Goal: Task Accomplishment & Management: Complete application form

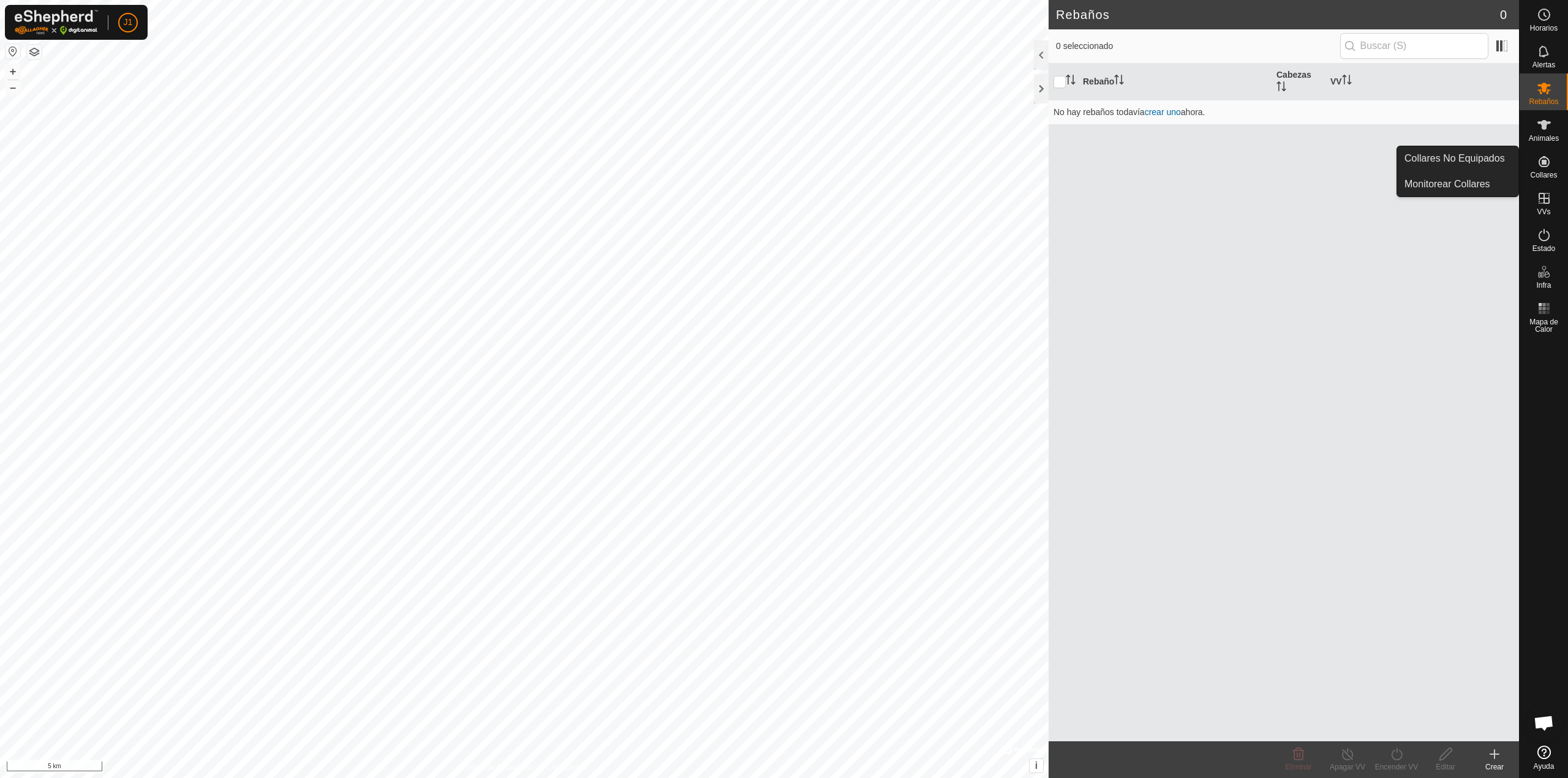
drag, startPoint x: 1547, startPoint y: 148, endPoint x: 1553, endPoint y: 167, distance: 19.9
click at [1553, 167] on es-neckbands-svg-icon at bounding box center [1544, 162] width 22 height 20
click at [1544, 164] on icon at bounding box center [1544, 161] width 11 height 11
click at [1503, 158] on link "Collares No Equipados" at bounding box center [1458, 158] width 121 height 24
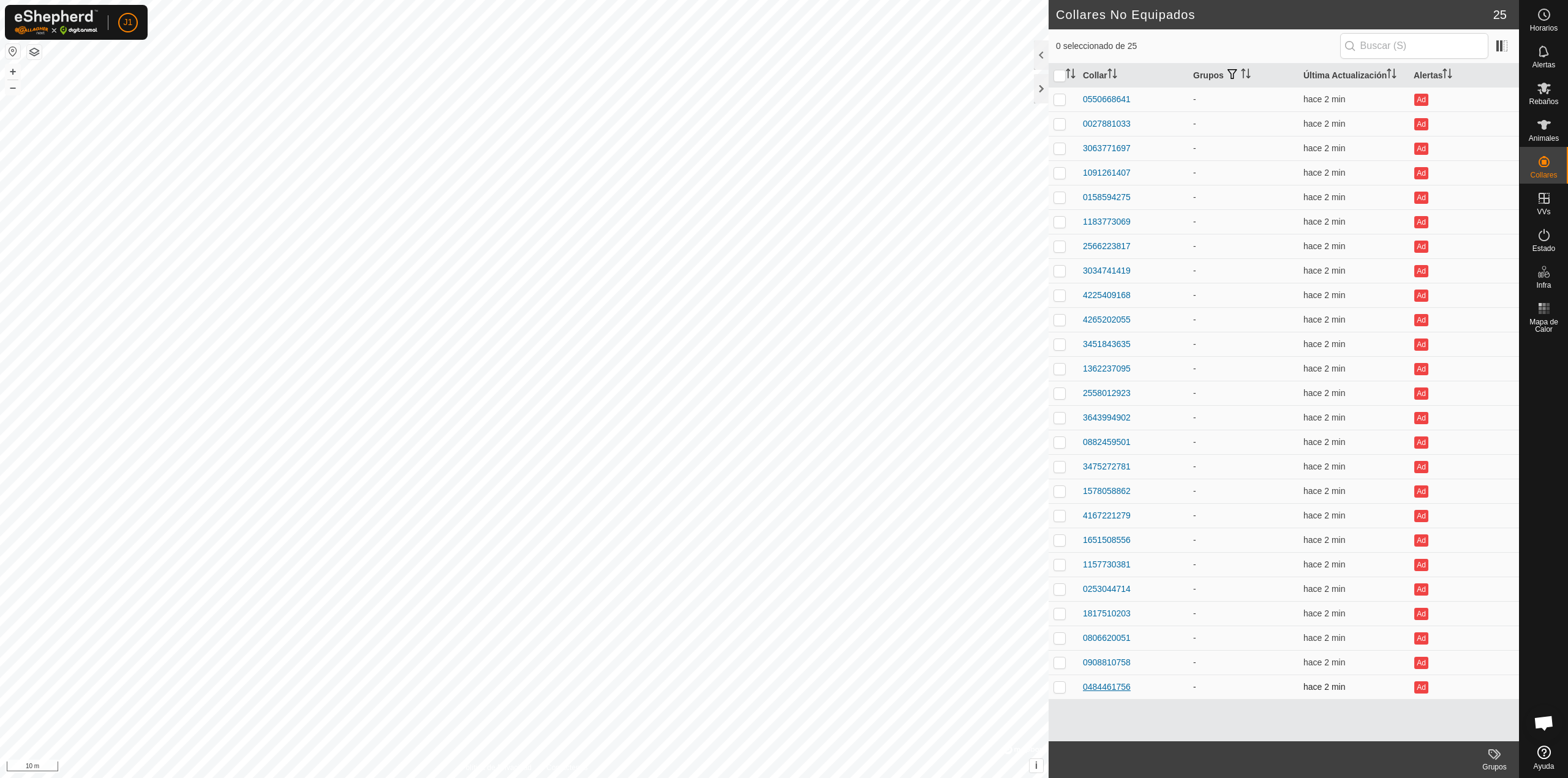
click at [1094, 689] on div "0484461756" at bounding box center [1107, 687] width 48 height 13
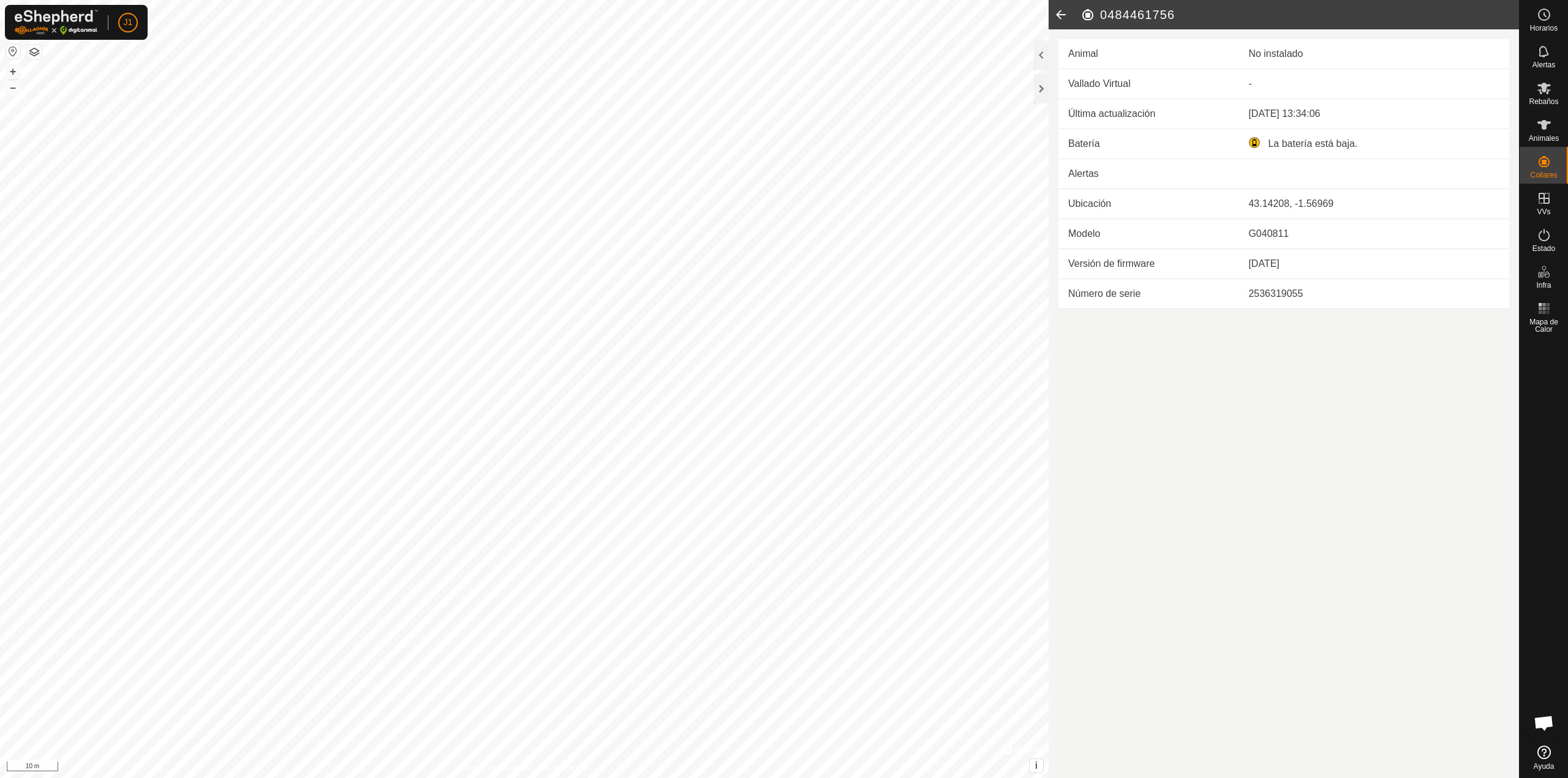
click at [1059, 30] on div "Animal No instalado Vallado Virtual - Última actualización [DATE] 13:34:06 Bate…" at bounding box center [1284, 170] width 471 height 280
click at [1059, 15] on icon at bounding box center [1061, 14] width 24 height 30
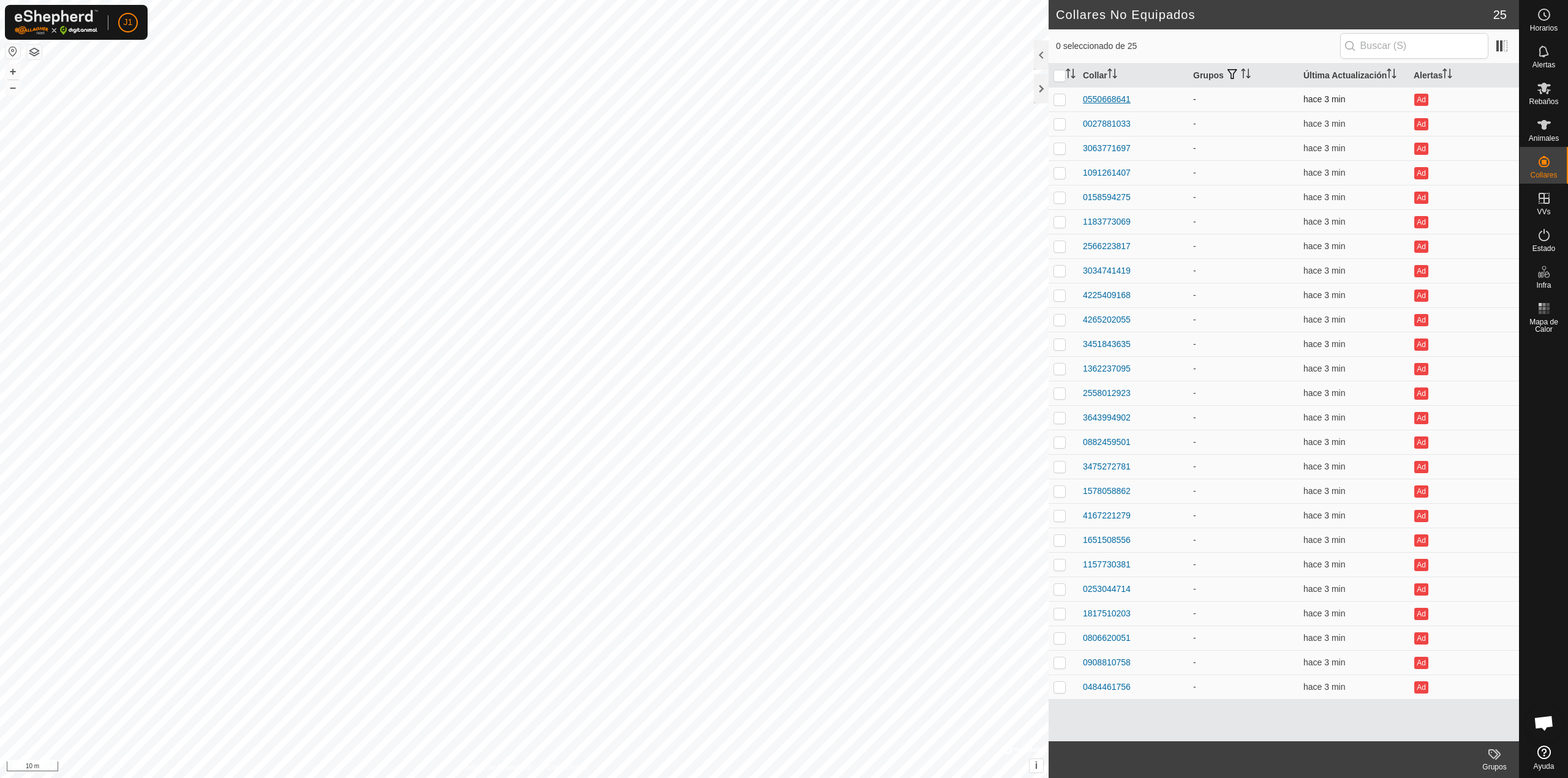
click at [1114, 97] on div "0550668641" at bounding box center [1107, 99] width 48 height 13
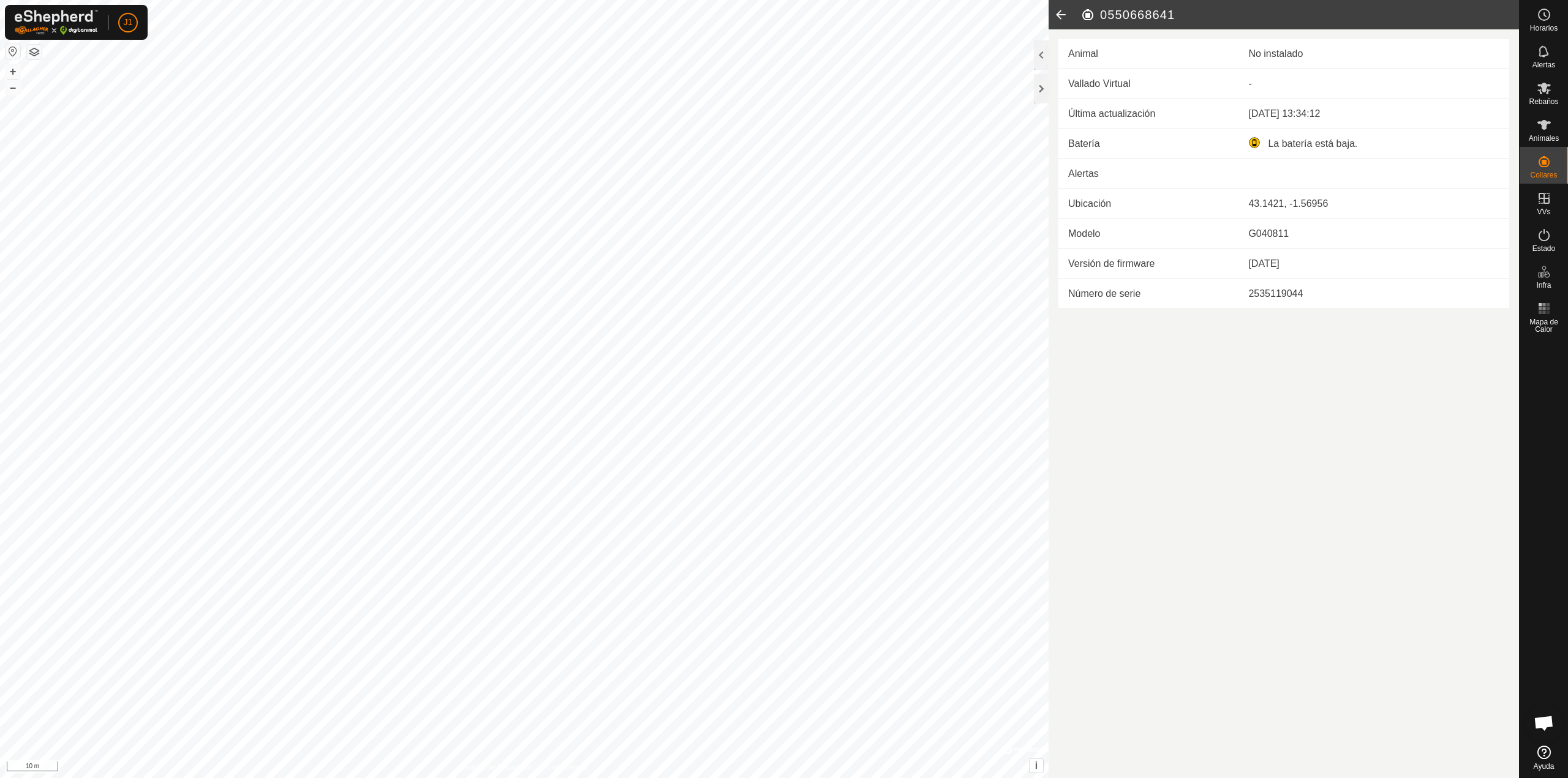
click at [1064, 20] on icon at bounding box center [1061, 14] width 24 height 30
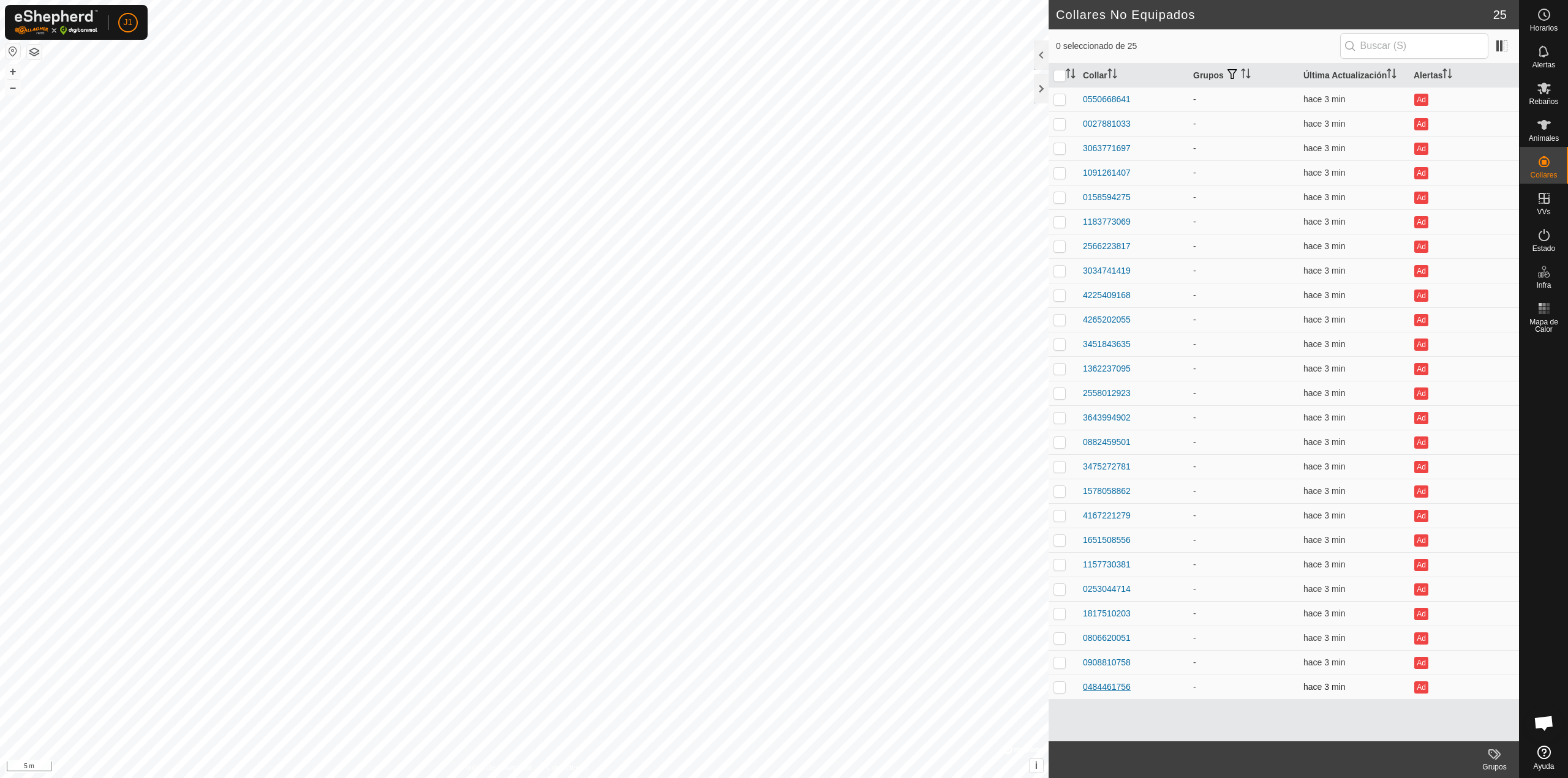
click at [1094, 689] on div "0484461756" at bounding box center [1107, 687] width 48 height 13
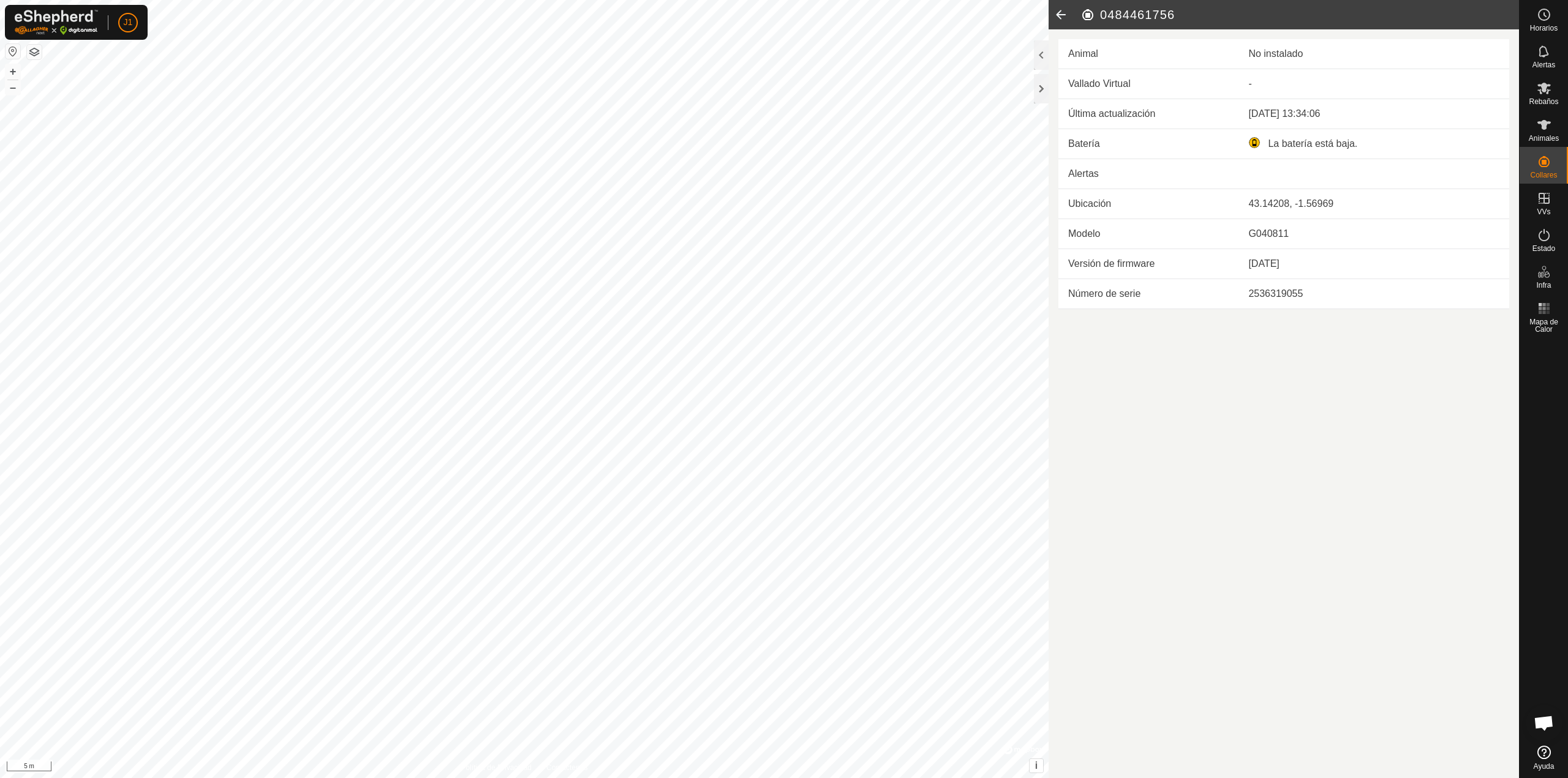
click at [1061, 21] on icon at bounding box center [1061, 14] width 24 height 30
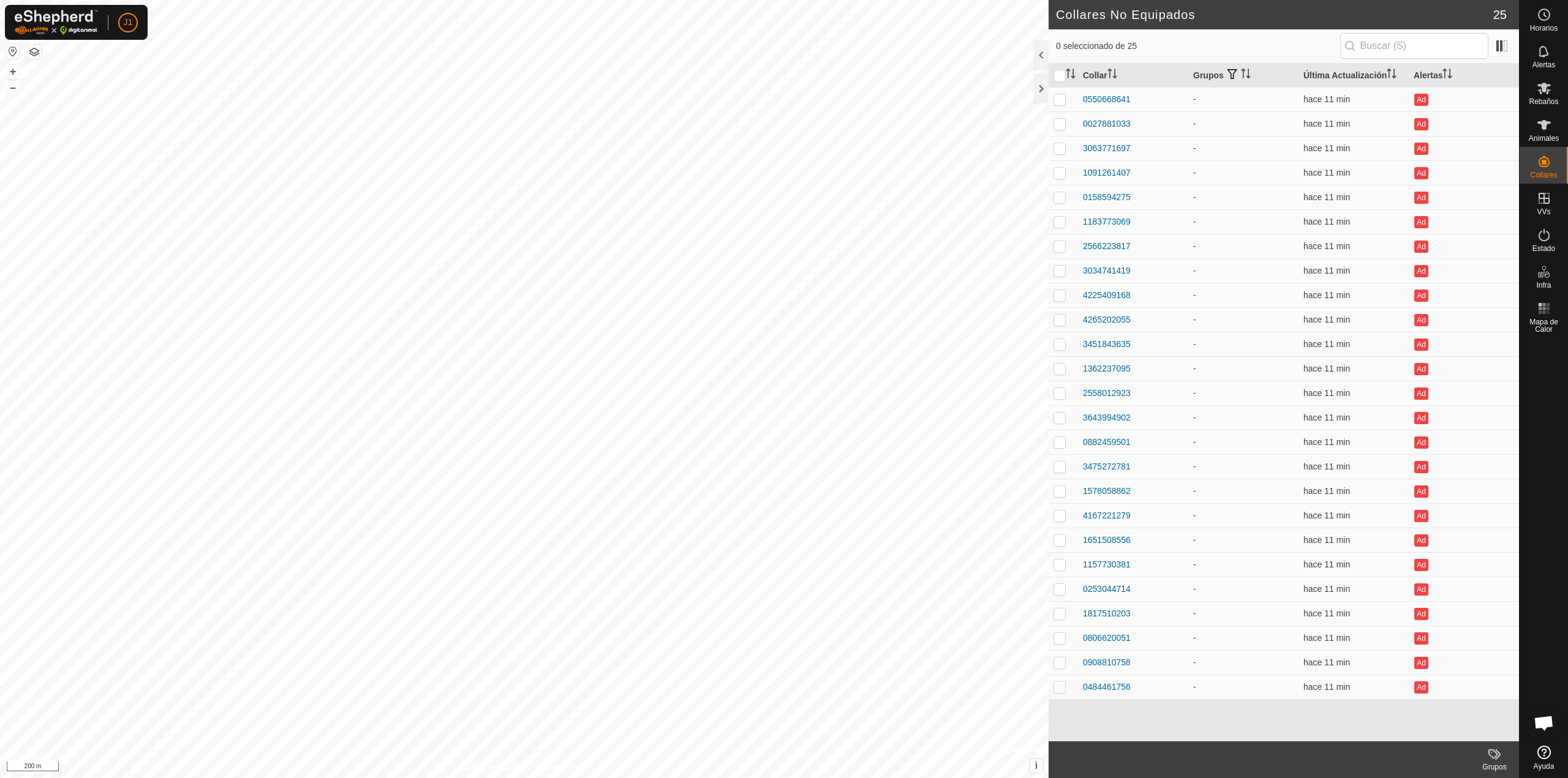
click at [13, 49] on button "button" at bounding box center [12, 51] width 14 height 14
click at [33, 52] on button "button" at bounding box center [34, 52] width 14 height 14
click at [1538, 97] on es-mob-svg-icon at bounding box center [1544, 88] width 22 height 20
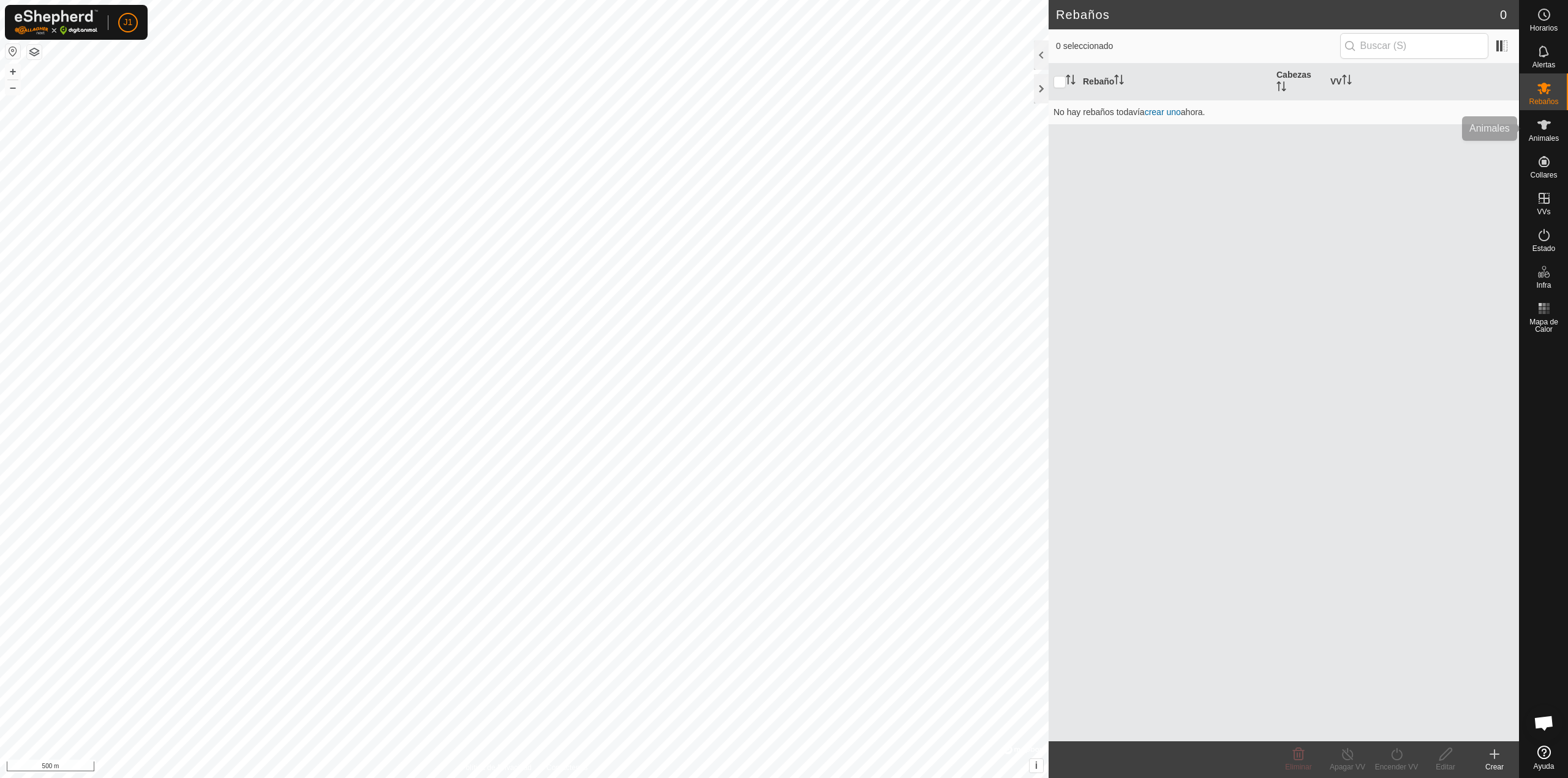
click at [1544, 120] on icon at bounding box center [1544, 124] width 14 height 14
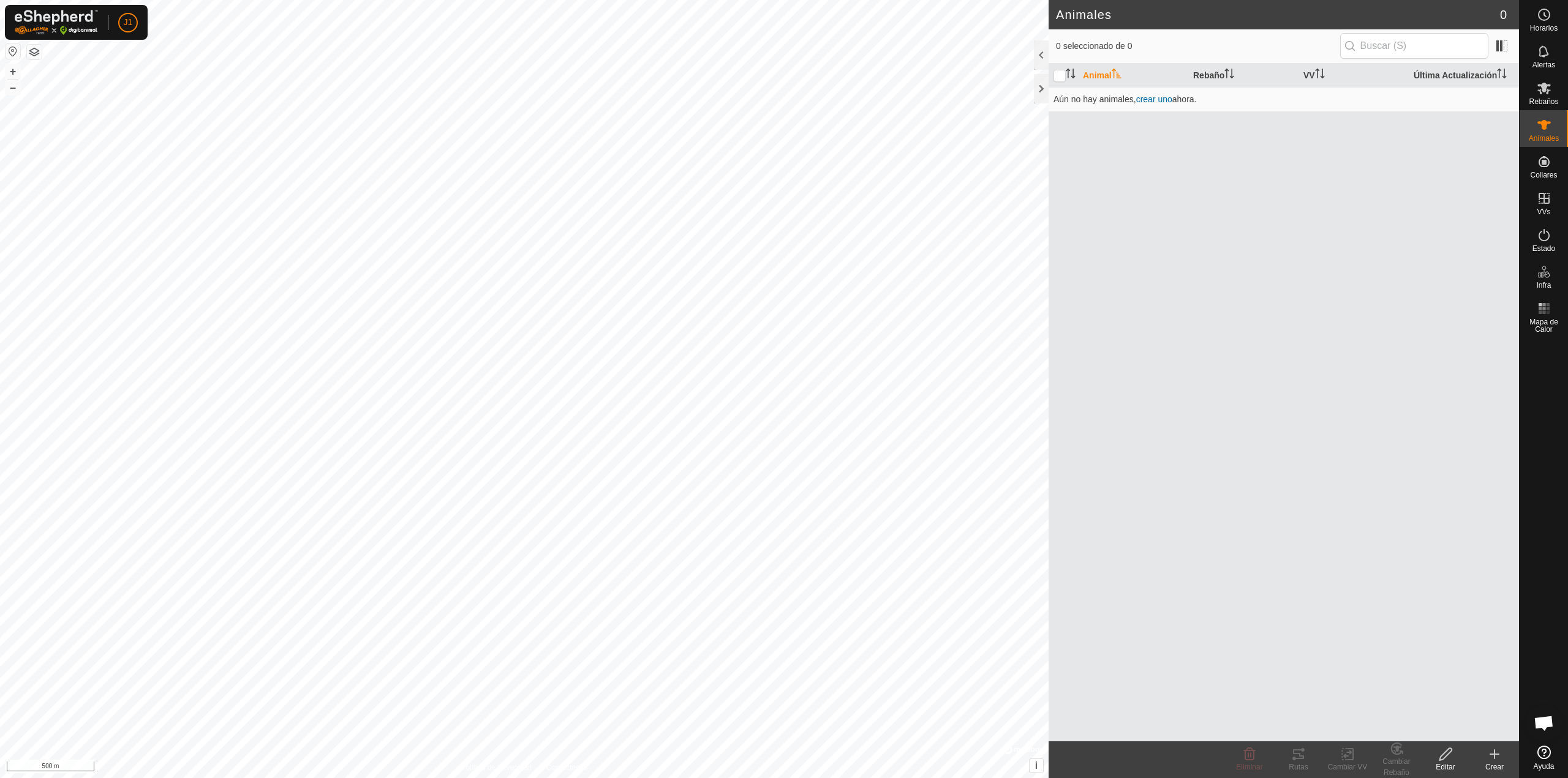
click at [1490, 752] on icon at bounding box center [1494, 754] width 14 height 14
click at [1384, 706] on link "Crear en Grupo - Subir Archivo" at bounding box center [1423, 702] width 191 height 24
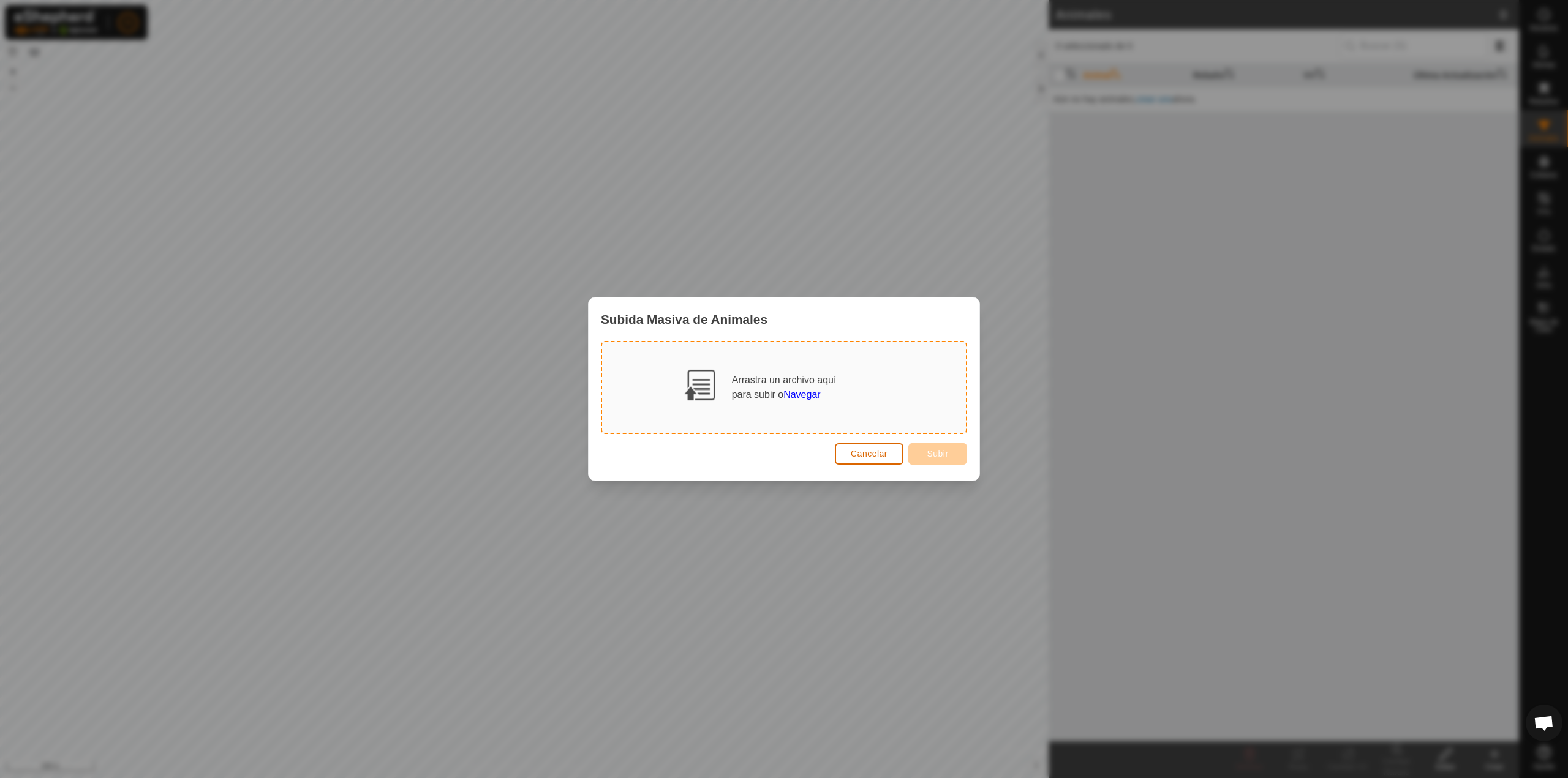
click at [861, 458] on span "Cancelar" at bounding box center [869, 454] width 37 height 10
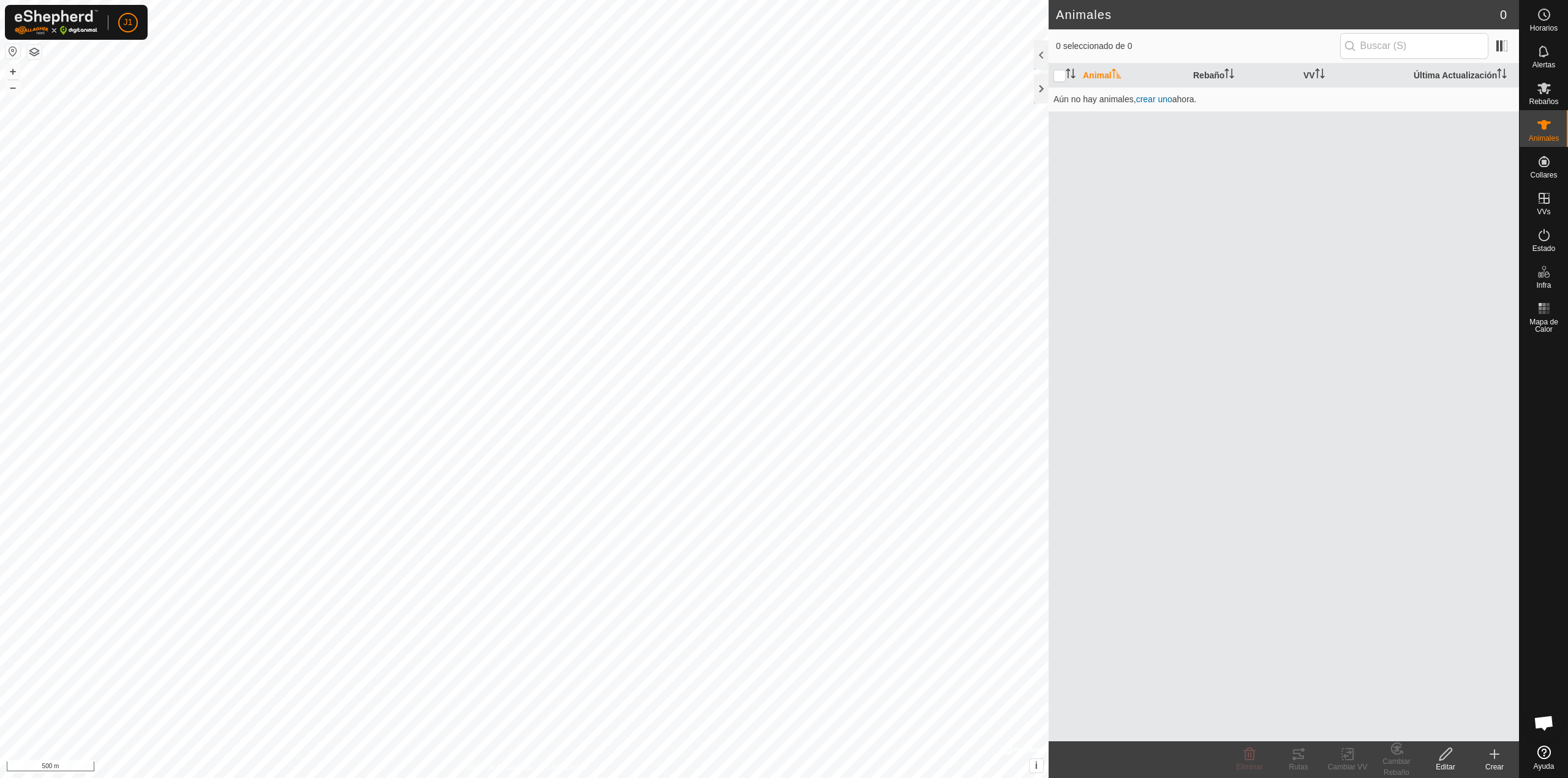
click at [1496, 748] on icon at bounding box center [1494, 754] width 14 height 14
click at [1403, 723] on link "Crear Animal Individual" at bounding box center [1423, 728] width 191 height 24
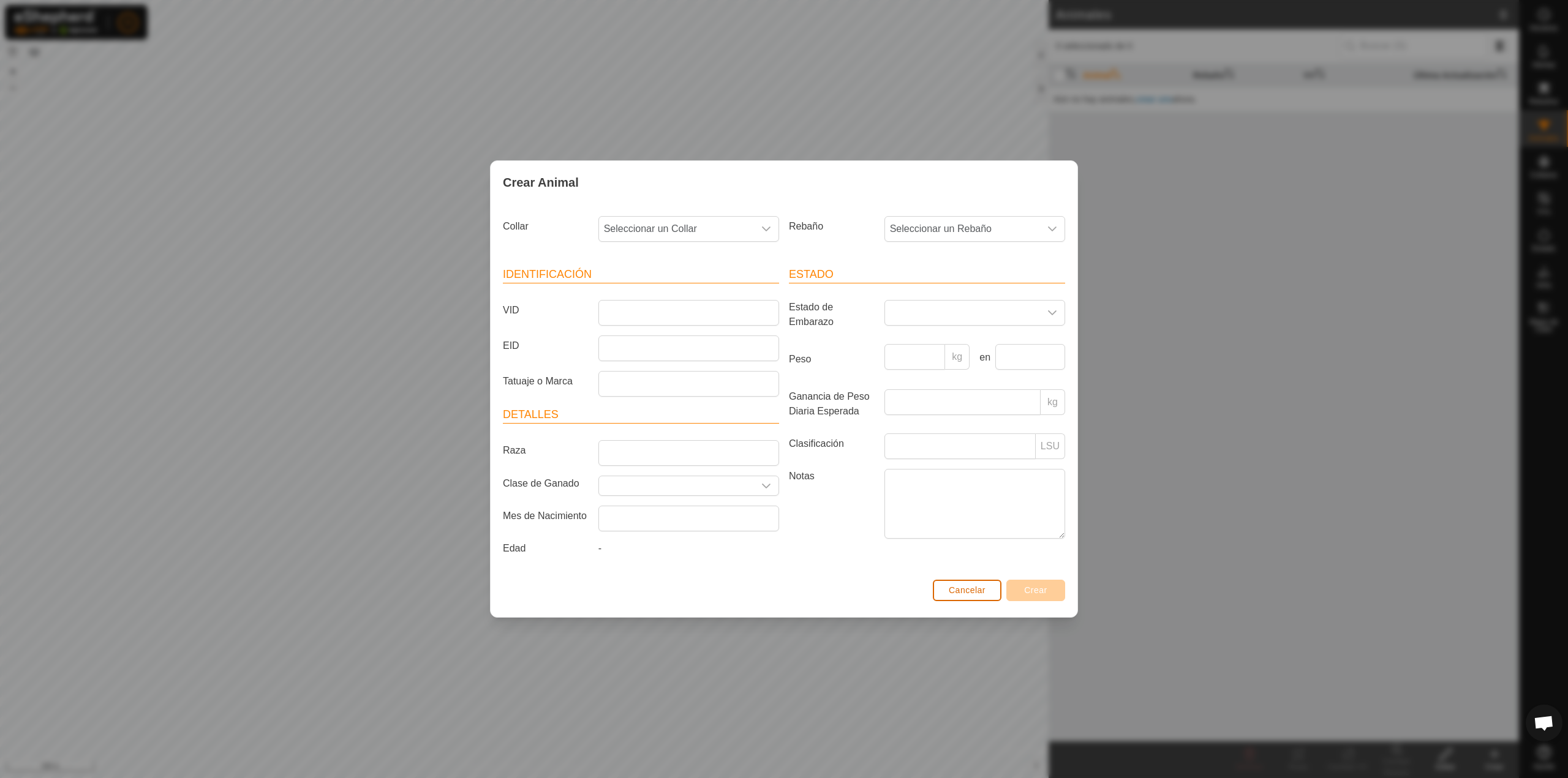
click at [971, 591] on span "Cancelar" at bounding box center [967, 590] width 37 height 10
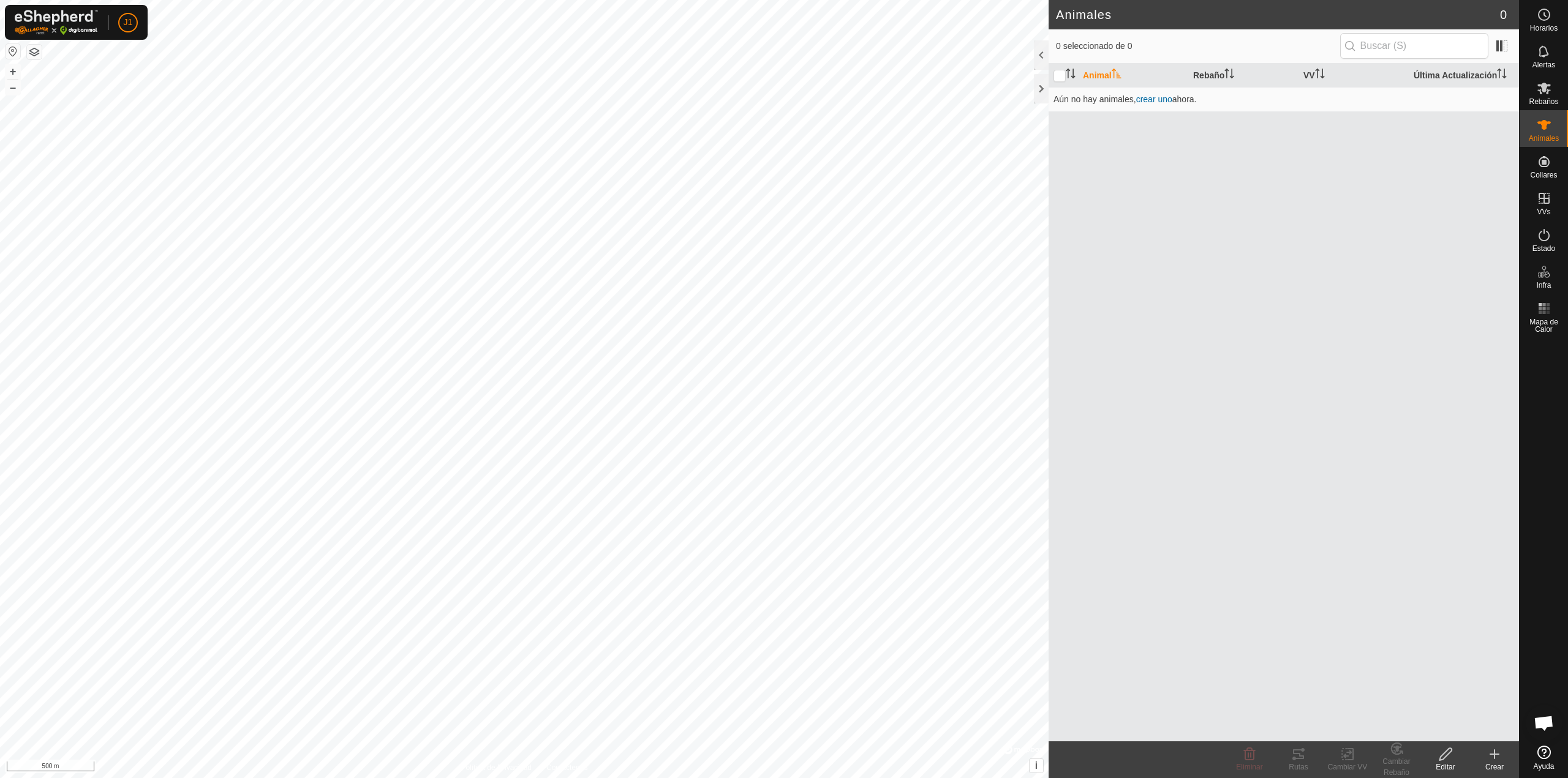
click at [1490, 751] on icon at bounding box center [1494, 754] width 14 height 14
click at [1415, 702] on link "Crear en Grupo - Subir Archivo" at bounding box center [1423, 702] width 191 height 24
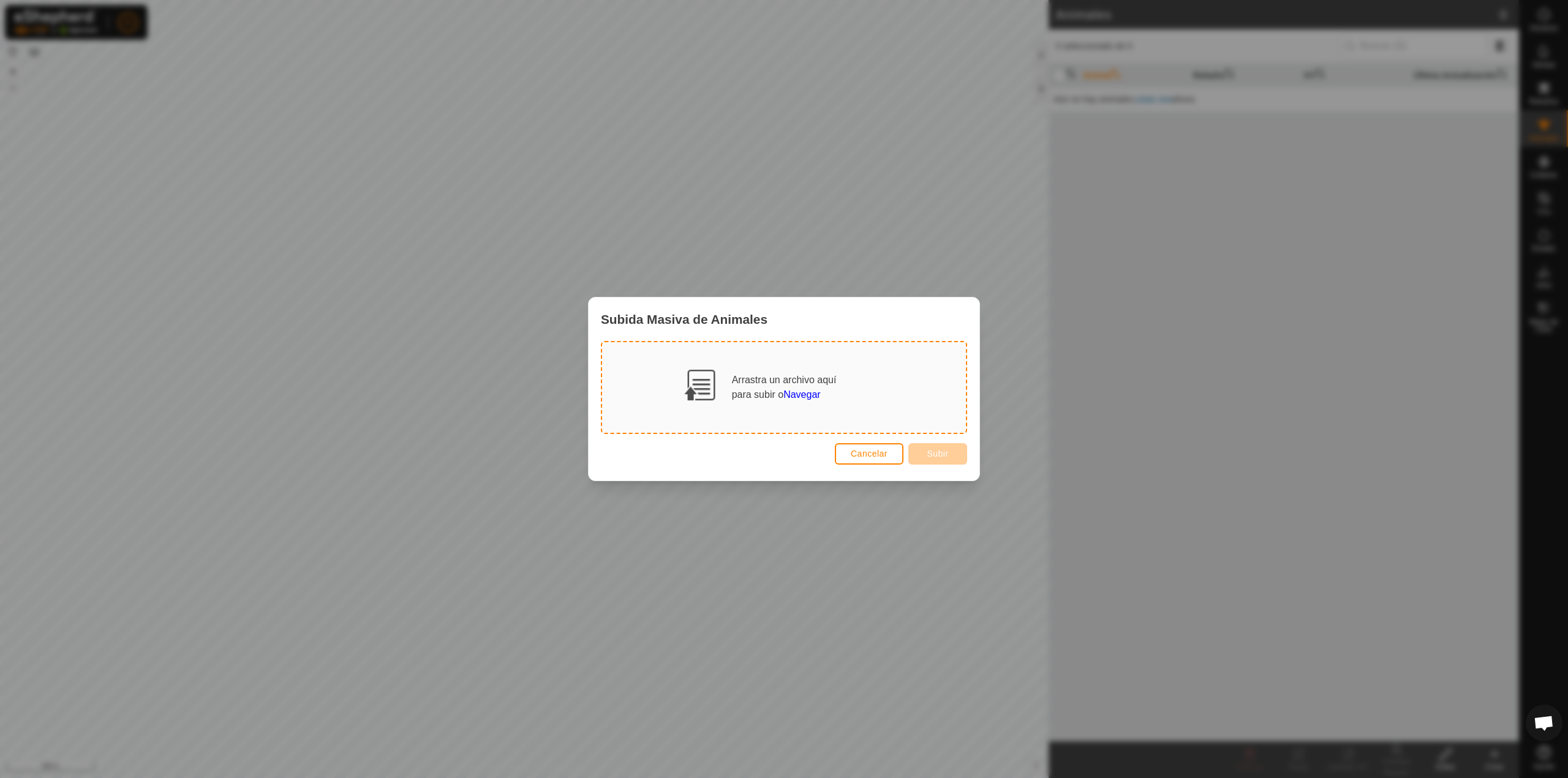
click at [804, 394] on span "Navegar" at bounding box center [802, 395] width 37 height 11
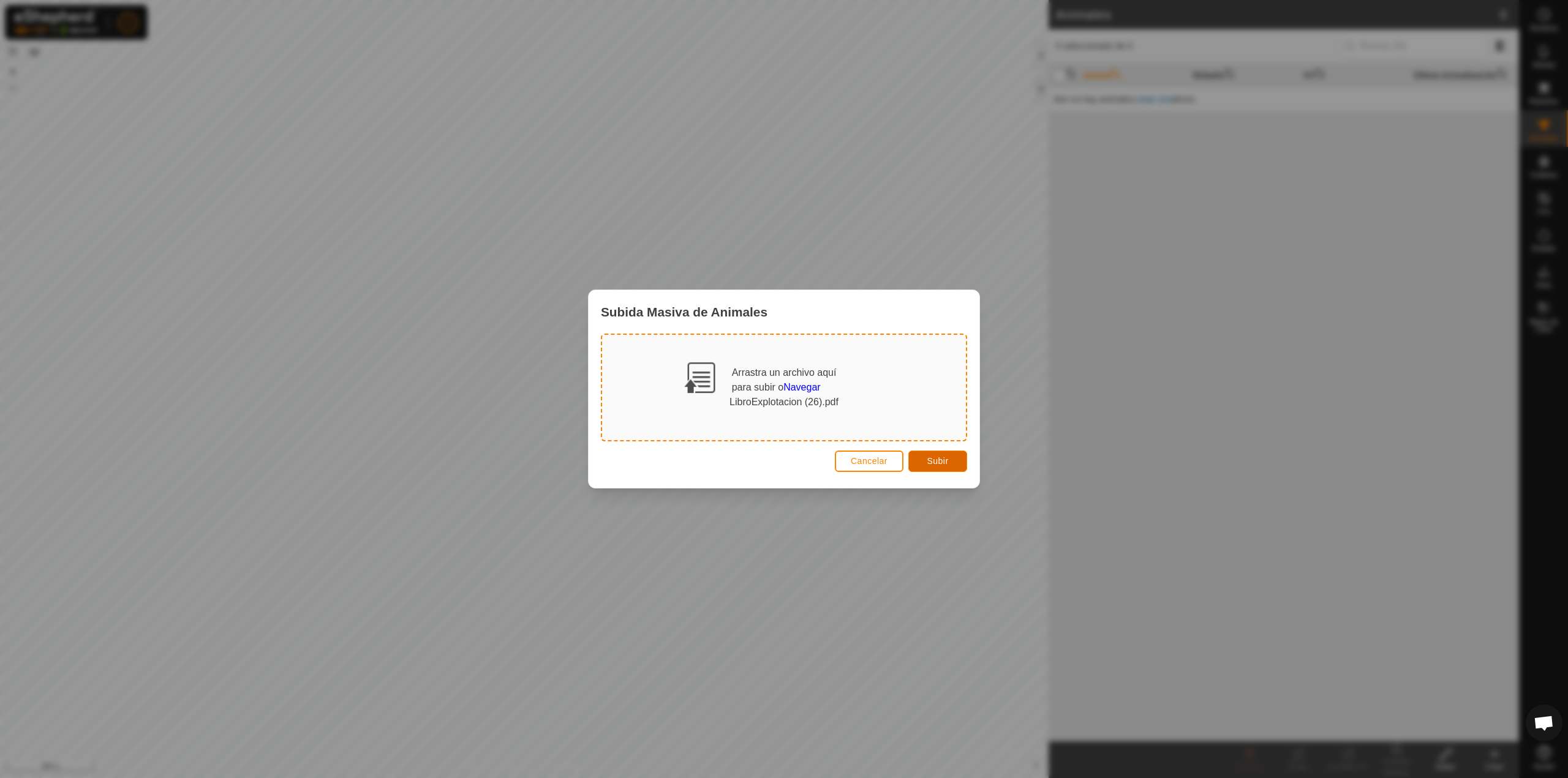
click at [932, 451] on button "Subir" at bounding box center [937, 461] width 59 height 21
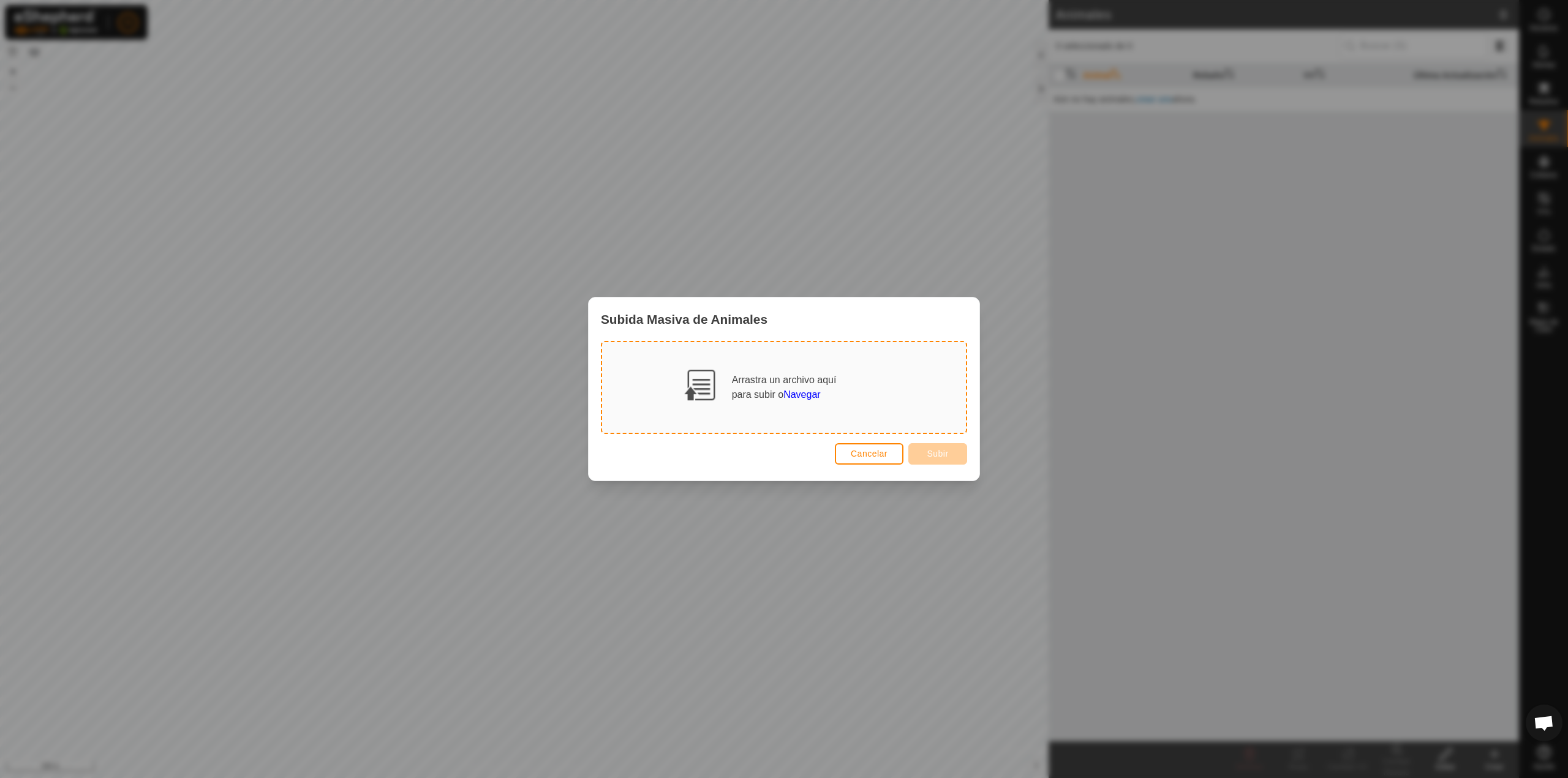
click at [1001, 358] on div "Subida Masiva de Animales Arrastra un archivo aquí para subir o Navegar Cancela…" at bounding box center [784, 389] width 1568 height 778
click at [875, 455] on span "Cancelar" at bounding box center [869, 454] width 37 height 10
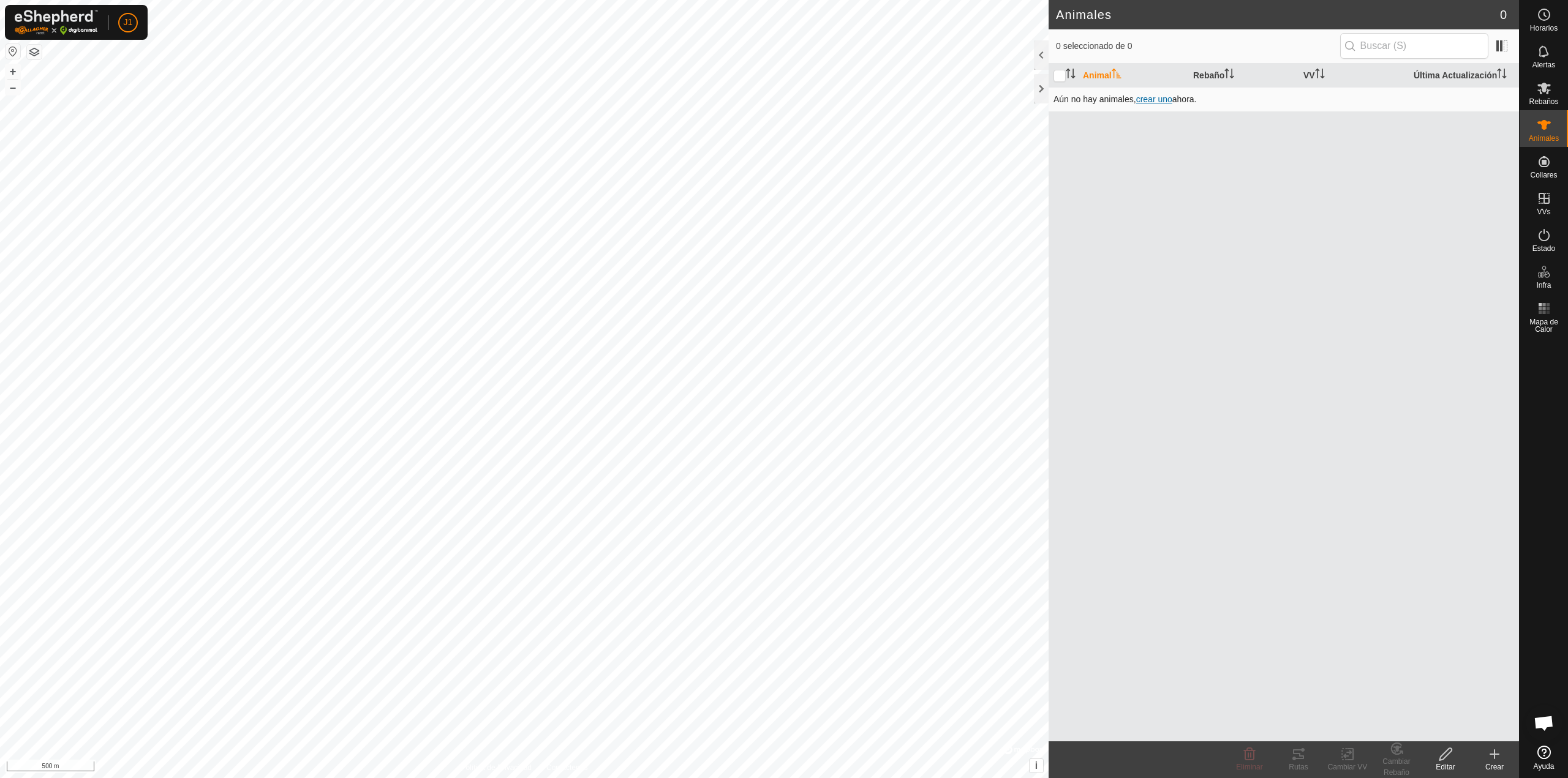
click at [1152, 99] on span "crear uno" at bounding box center [1154, 99] width 36 height 10
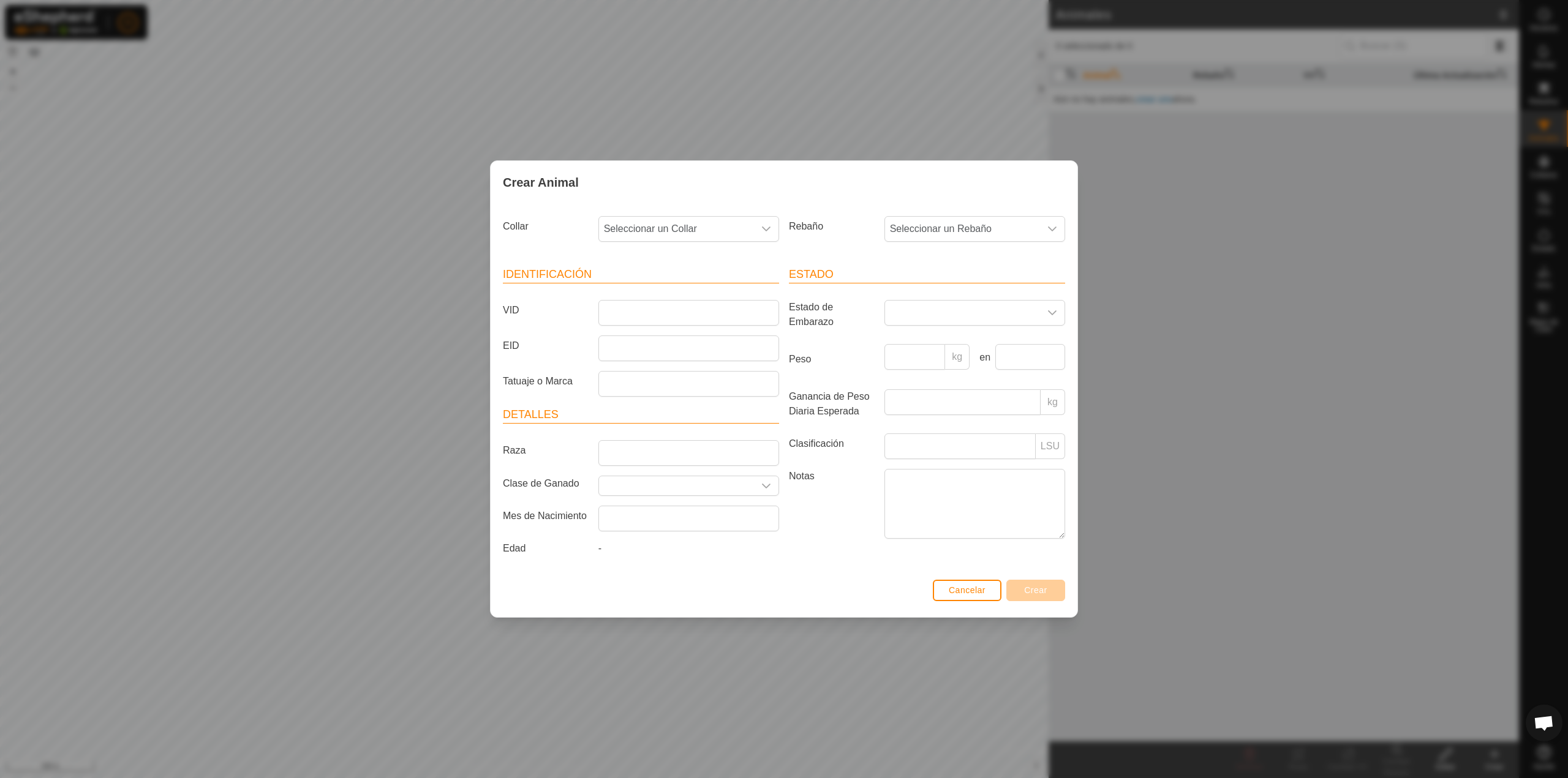
click at [1159, 242] on div "Crear Animal Collar Seleccionar un Collar Rebaño Seleccionar un Rebaño Identifi…" at bounding box center [784, 389] width 1568 height 778
click at [988, 588] on button "Cancelar" at bounding box center [967, 591] width 69 height 21
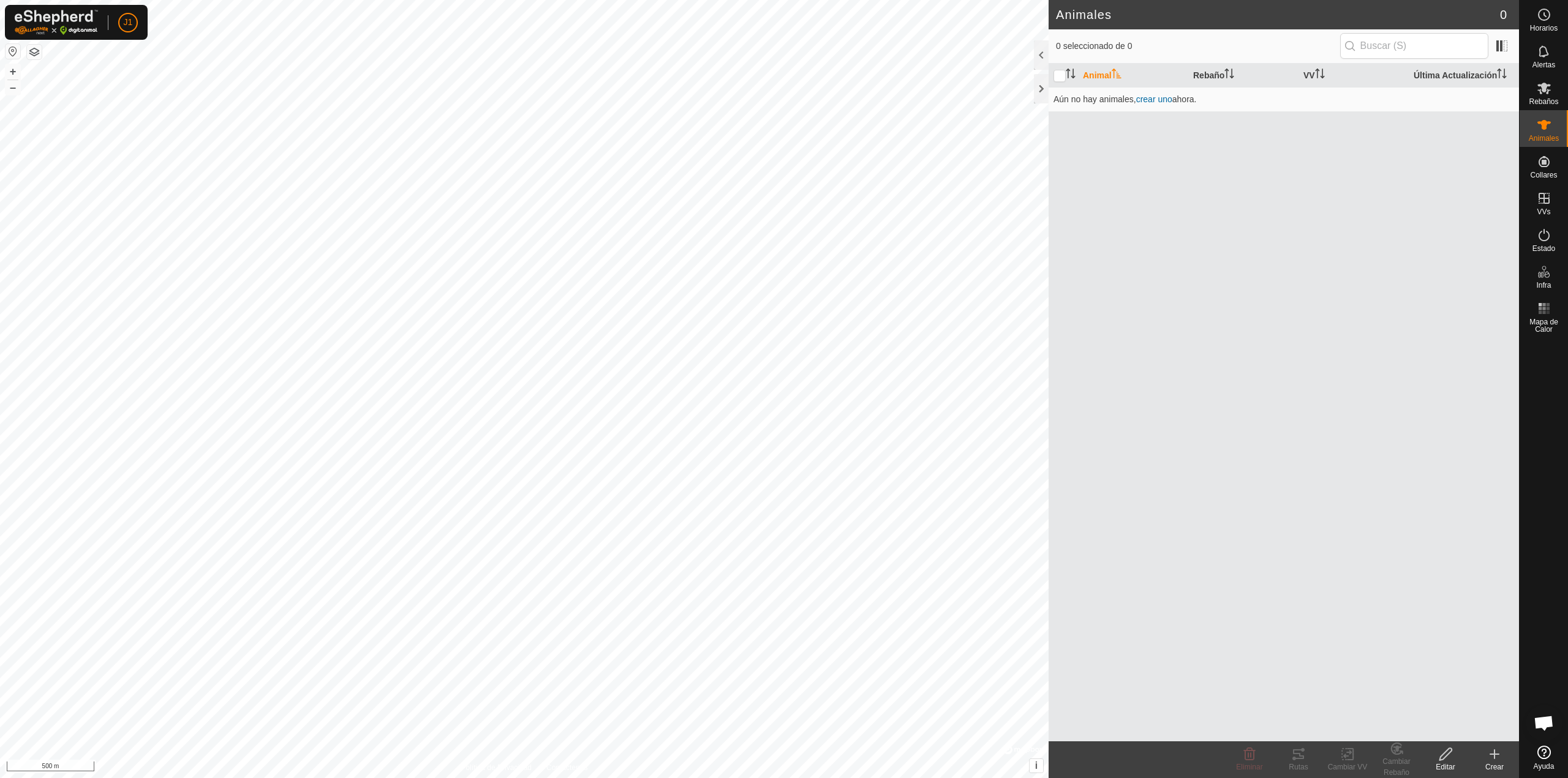
click at [1493, 754] on icon at bounding box center [1494, 754] width 8 height 0
click at [1397, 698] on link "Crear en Grupo - Subir Archivo" at bounding box center [1423, 702] width 191 height 24
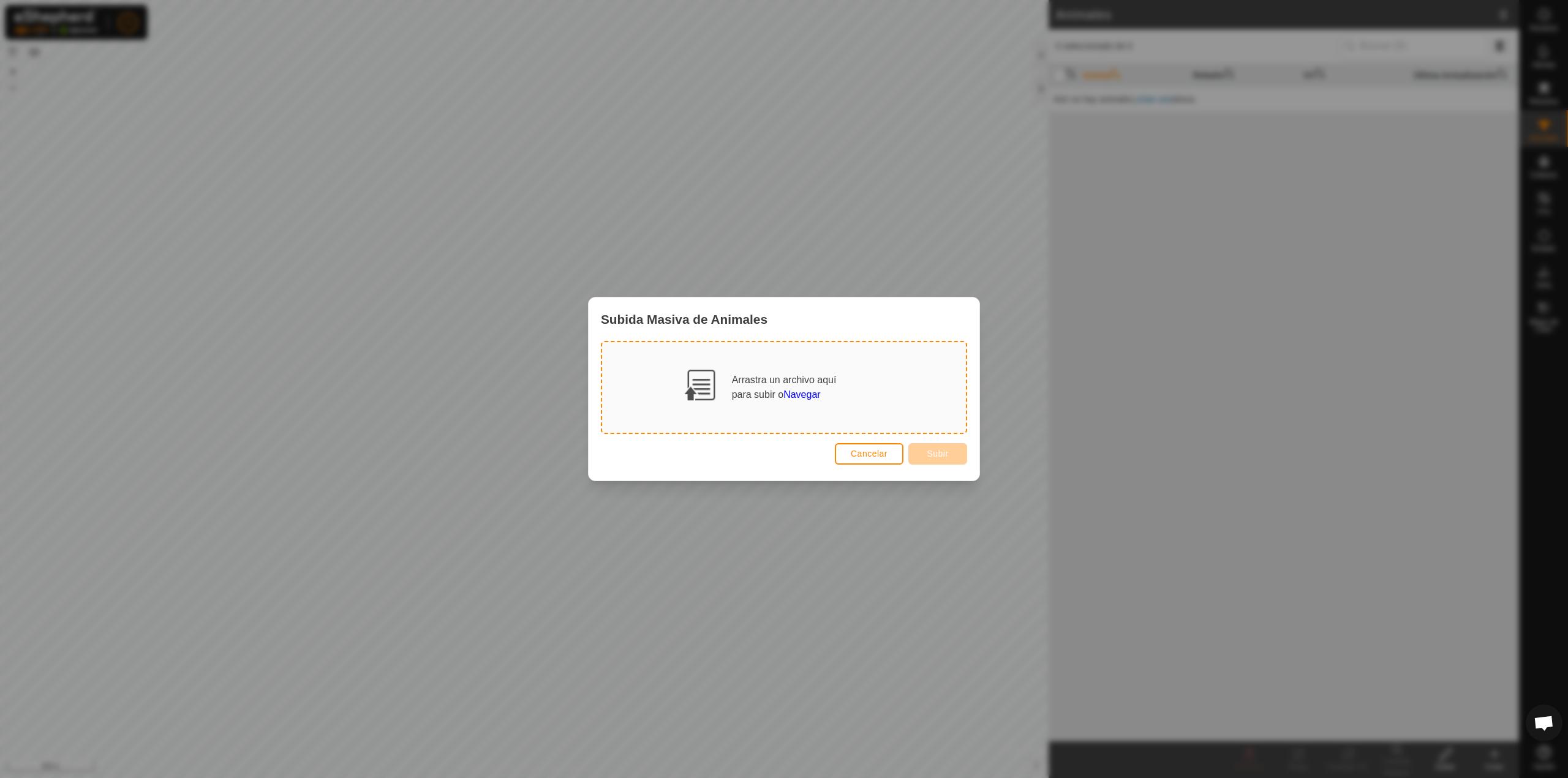
click at [801, 394] on span "Navegar" at bounding box center [802, 395] width 37 height 11
click at [879, 445] on button "Cancelar" at bounding box center [869, 454] width 69 height 21
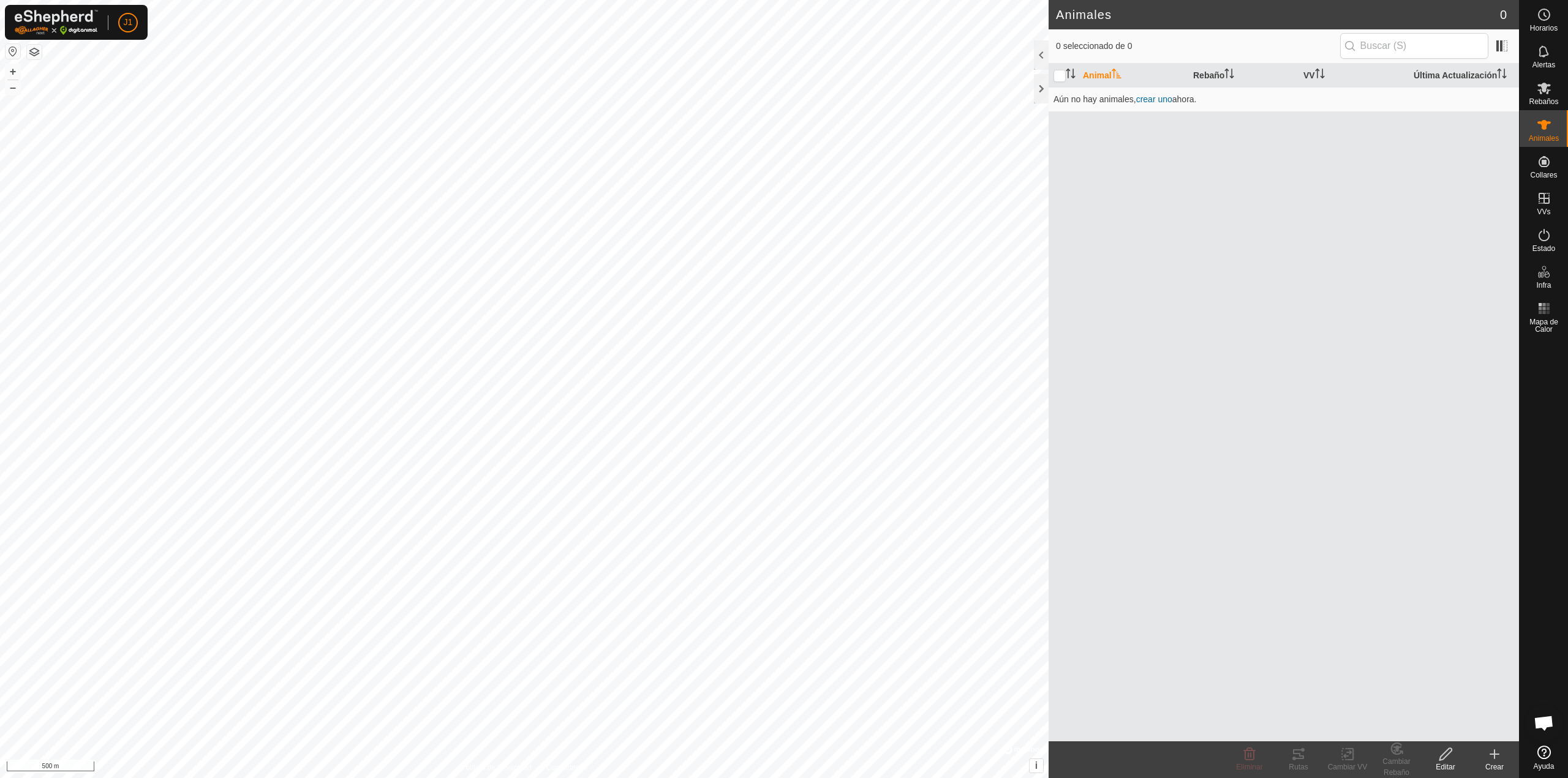
click at [1451, 762] on div "Editar" at bounding box center [1445, 767] width 49 height 11
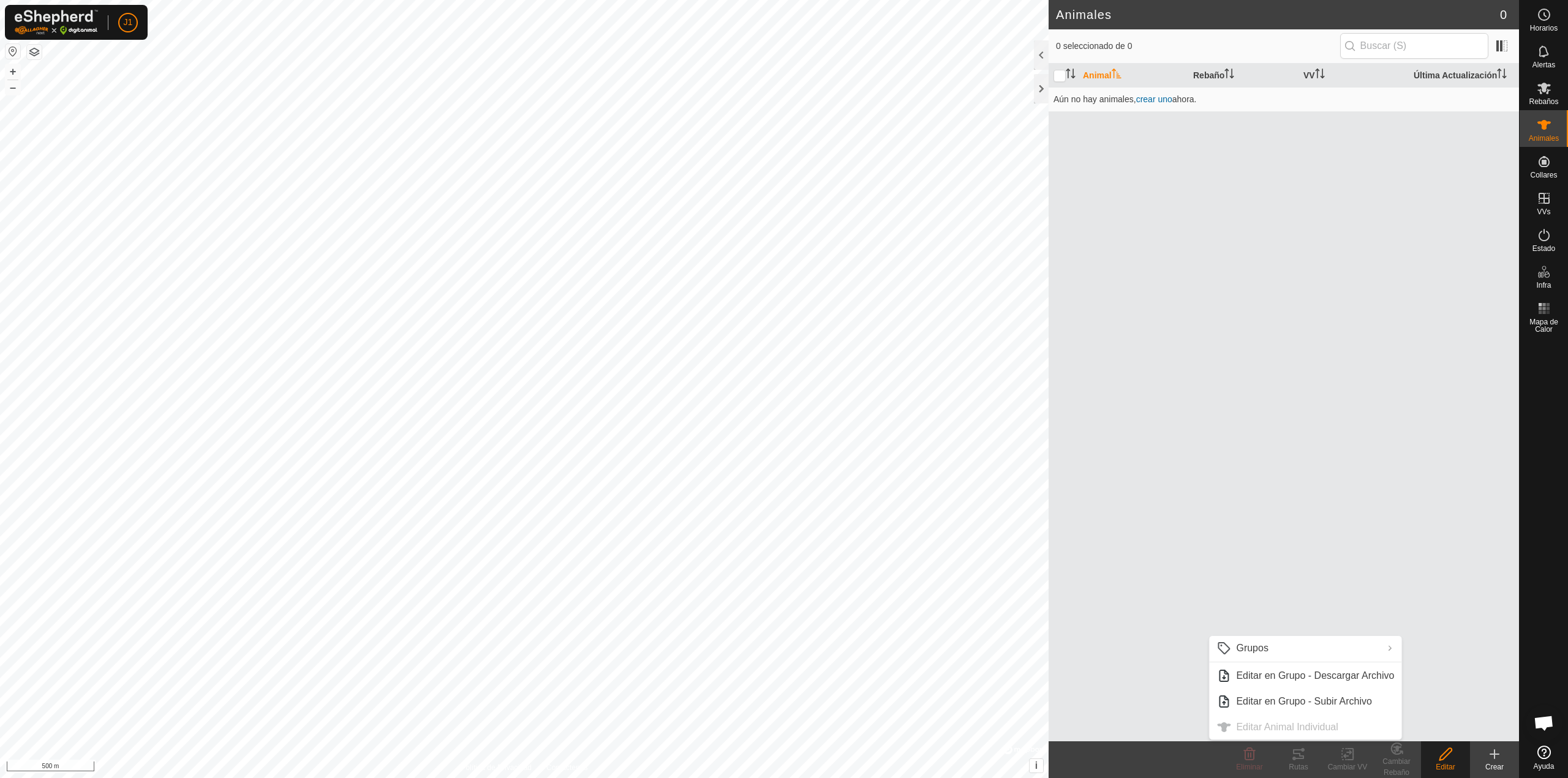
click at [1450, 684] on div "Animal Rebaño VV Última Actualización Aún no hay animales, crear uno ahora." at bounding box center [1284, 403] width 471 height 678
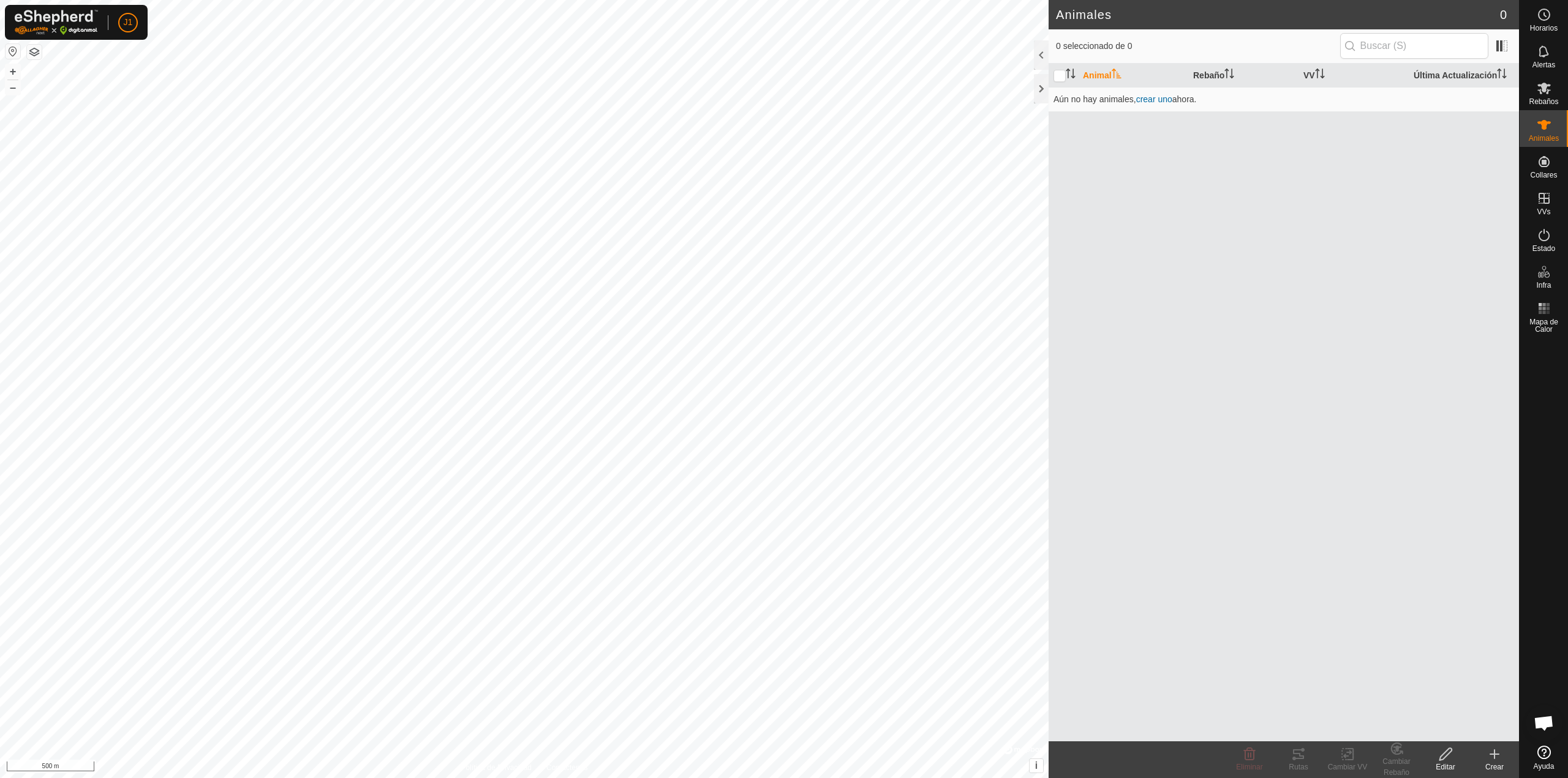
click at [1494, 754] on icon at bounding box center [1494, 754] width 8 height 0
click at [1421, 724] on link "Crear Animal Individual" at bounding box center [1423, 728] width 191 height 24
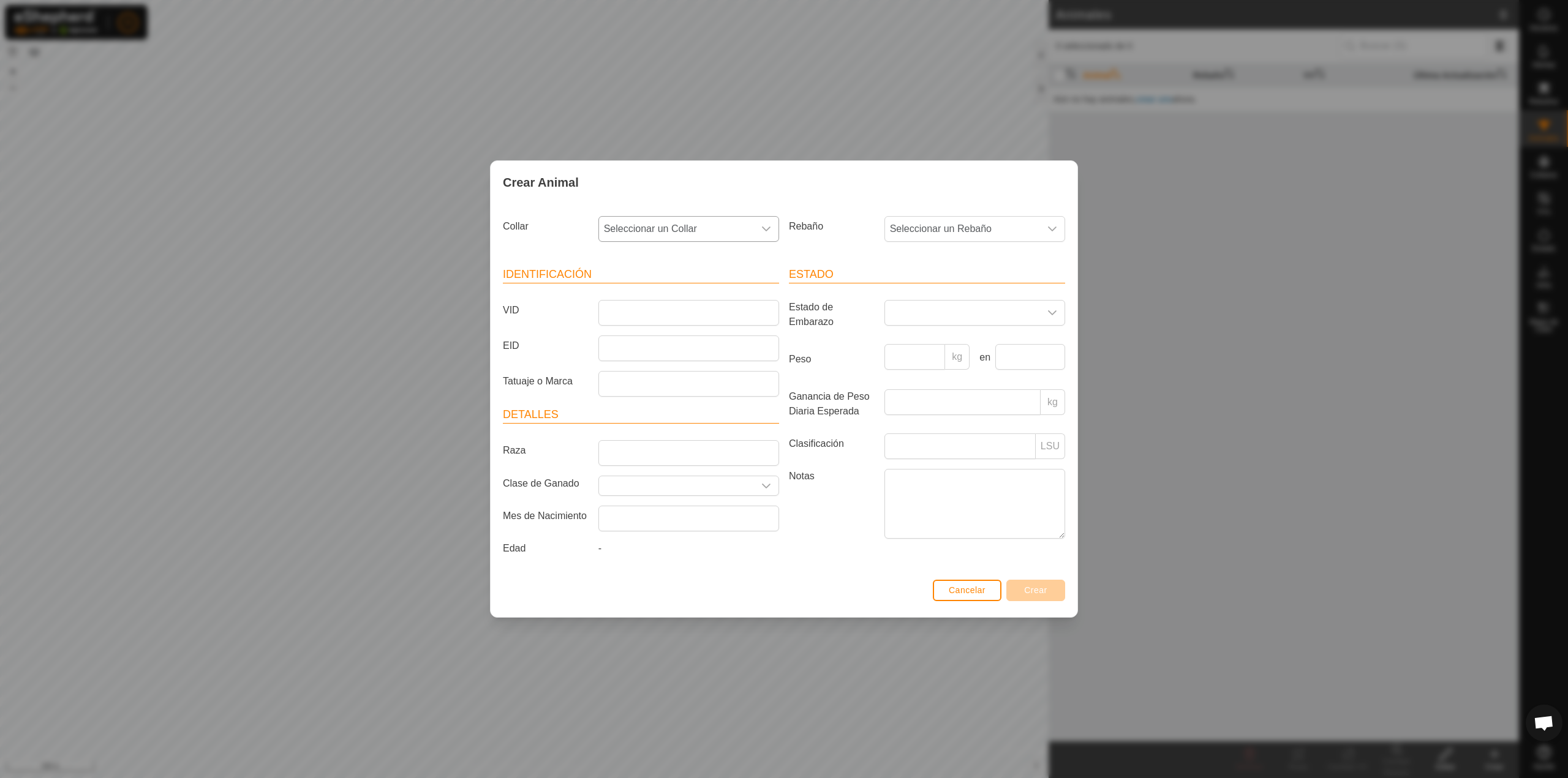
click at [650, 232] on span "Seleccionar un Collar" at bounding box center [677, 229] width 155 height 24
click at [752, 183] on div "Crear Animal" at bounding box center [784, 183] width 587 height 43
click at [966, 234] on span "Seleccionar un Rebaño" at bounding box center [963, 229] width 155 height 24
click at [845, 204] on div "Collar Seleccionar un Collar Rebaño Seleccionar un Rebaño - Identificación VID …" at bounding box center [784, 390] width 587 height 371
click at [1043, 309] on div "dropdown trigger" at bounding box center [1052, 313] width 24 height 24
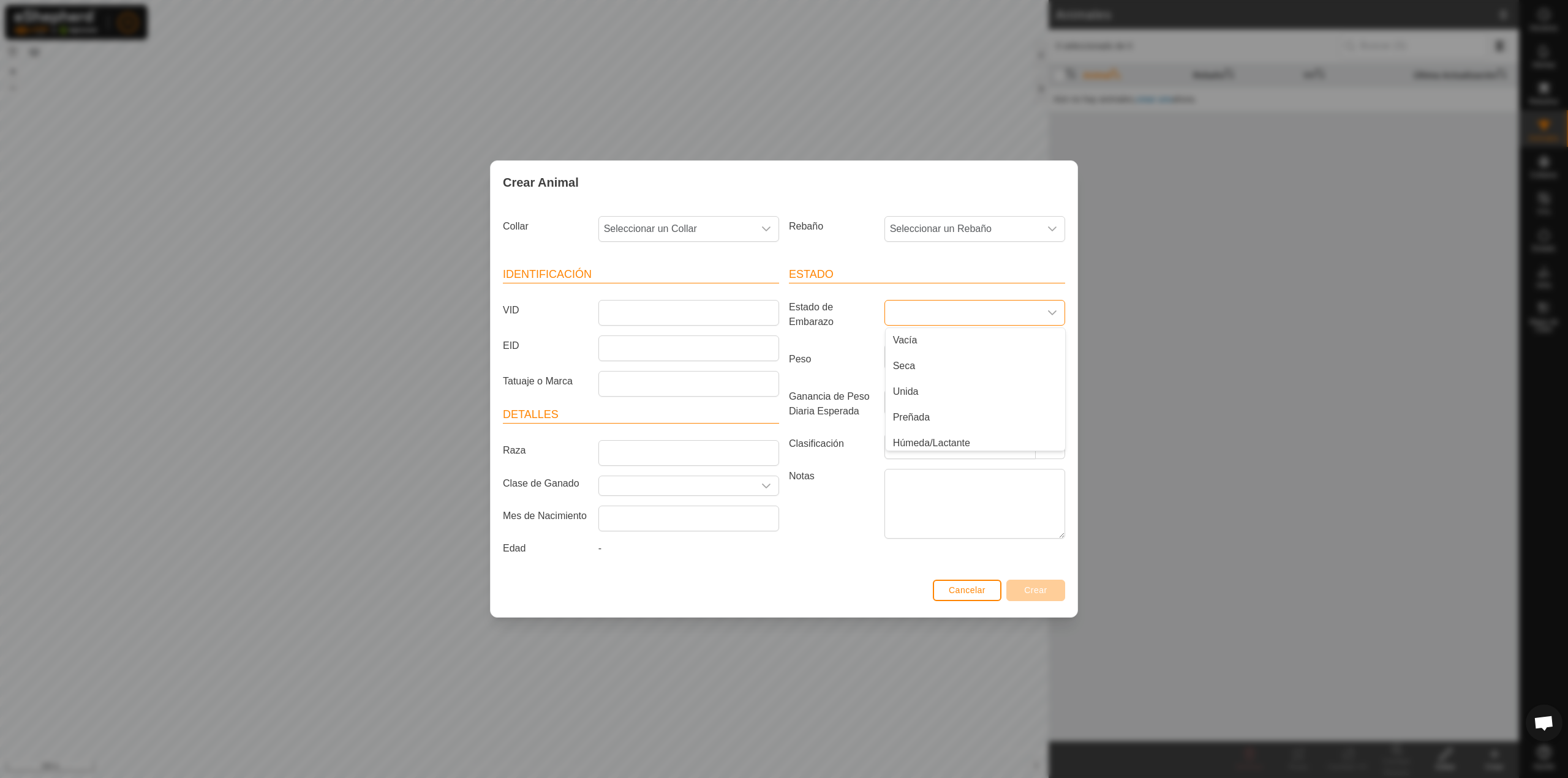
click at [851, 204] on div "Collar Seleccionar un Collar Rebaño Seleccionar un Rebaño Identificación VID EI…" at bounding box center [784, 390] width 587 height 371
click at [862, 122] on div "Crear Animal Collar Seleccionar un Collar Rebaño Seleccionar un Rebaño Identifi…" at bounding box center [784, 389] width 1568 height 778
click at [962, 588] on span "Cancelar" at bounding box center [967, 590] width 37 height 10
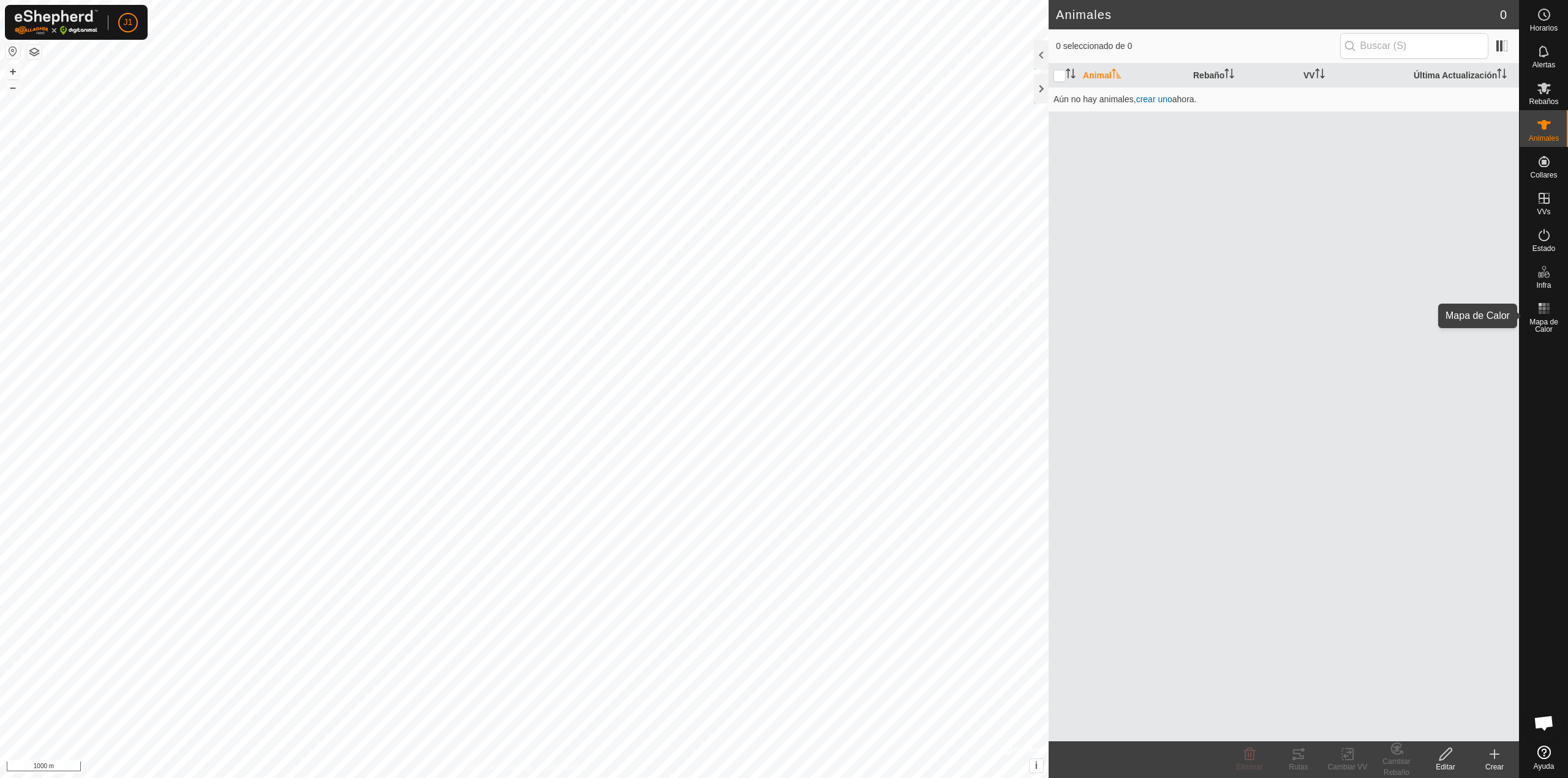
click at [1544, 314] on icon at bounding box center [1544, 308] width 14 height 14
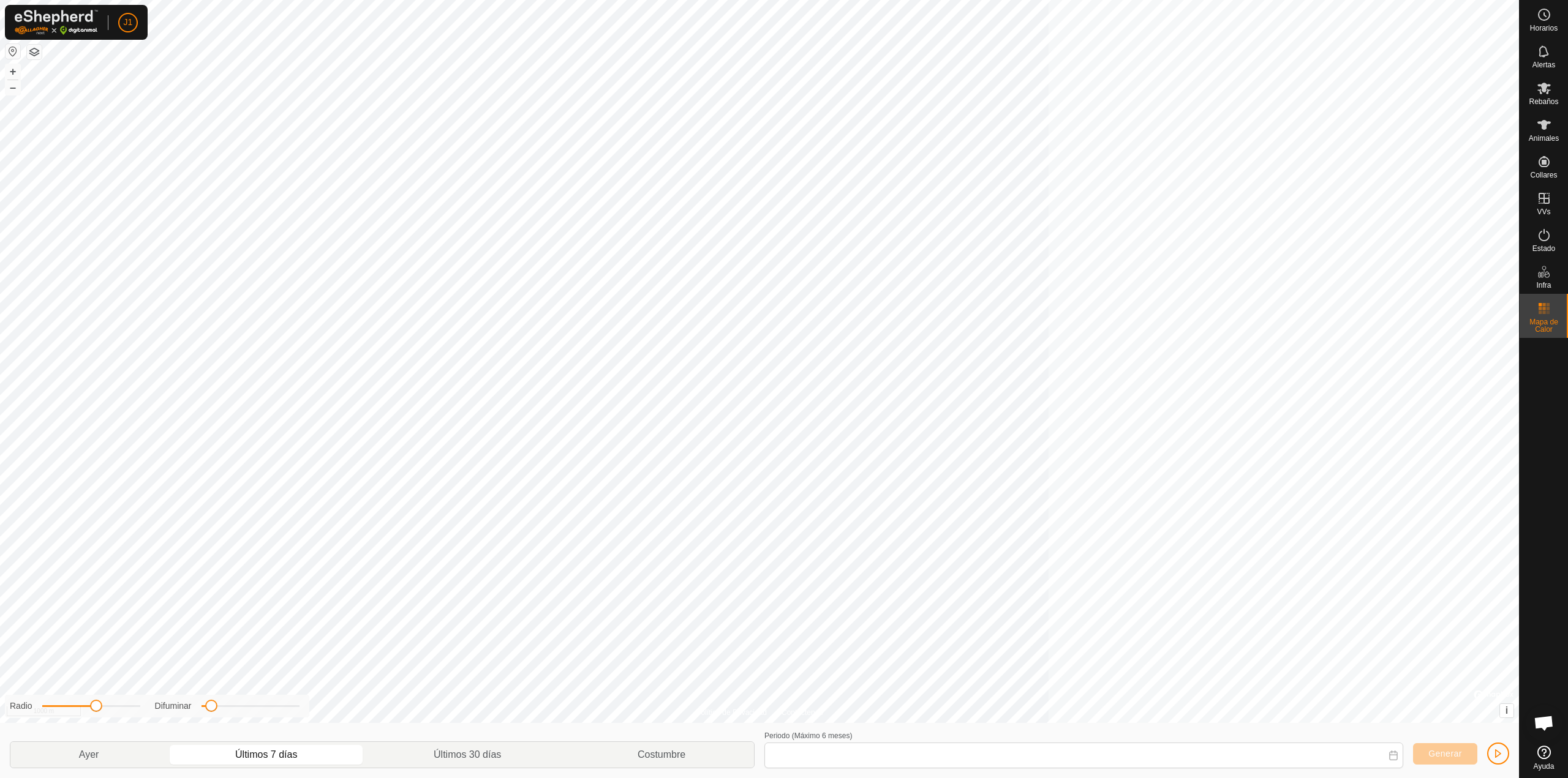
type input "[DATE] - [DATE]"
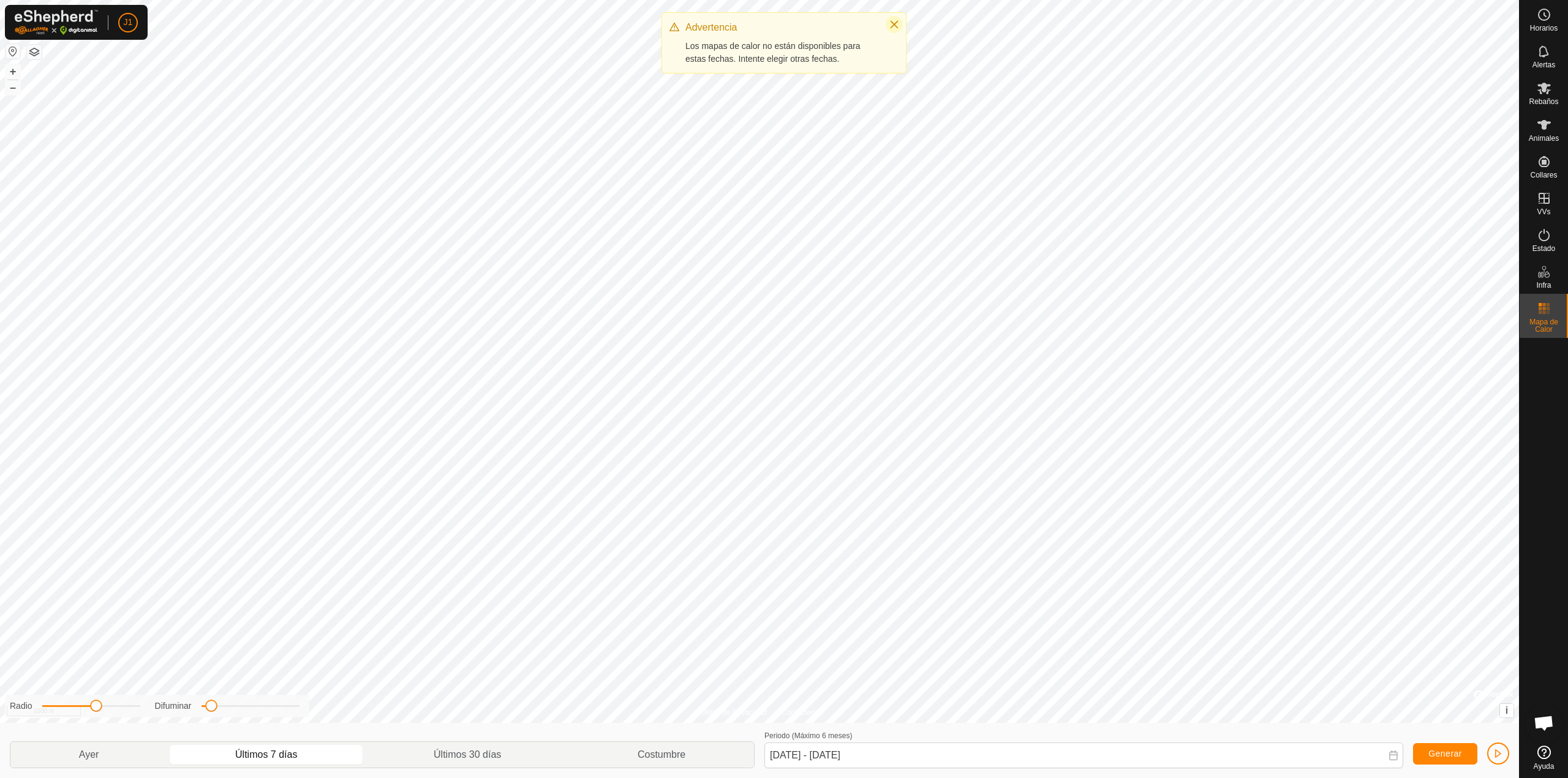
click at [898, 24] on icon "Close" at bounding box center [894, 24] width 10 height 10
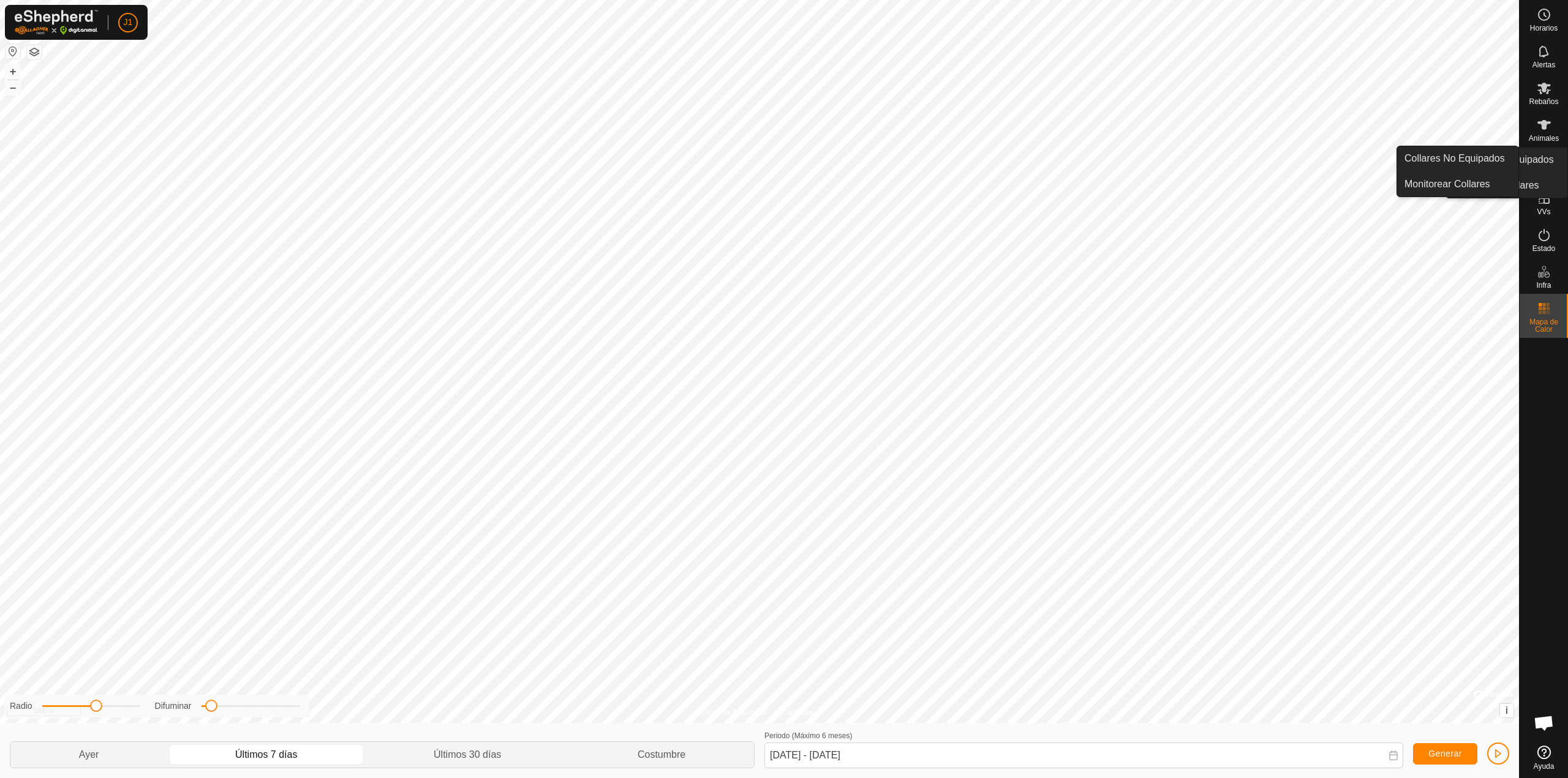
click at [1542, 174] on span "Collares" at bounding box center [1544, 175] width 27 height 8
click at [1548, 163] on icon at bounding box center [1544, 161] width 14 height 14
click at [1497, 164] on link "Collares No Equipados" at bounding box center [1458, 158] width 121 height 24
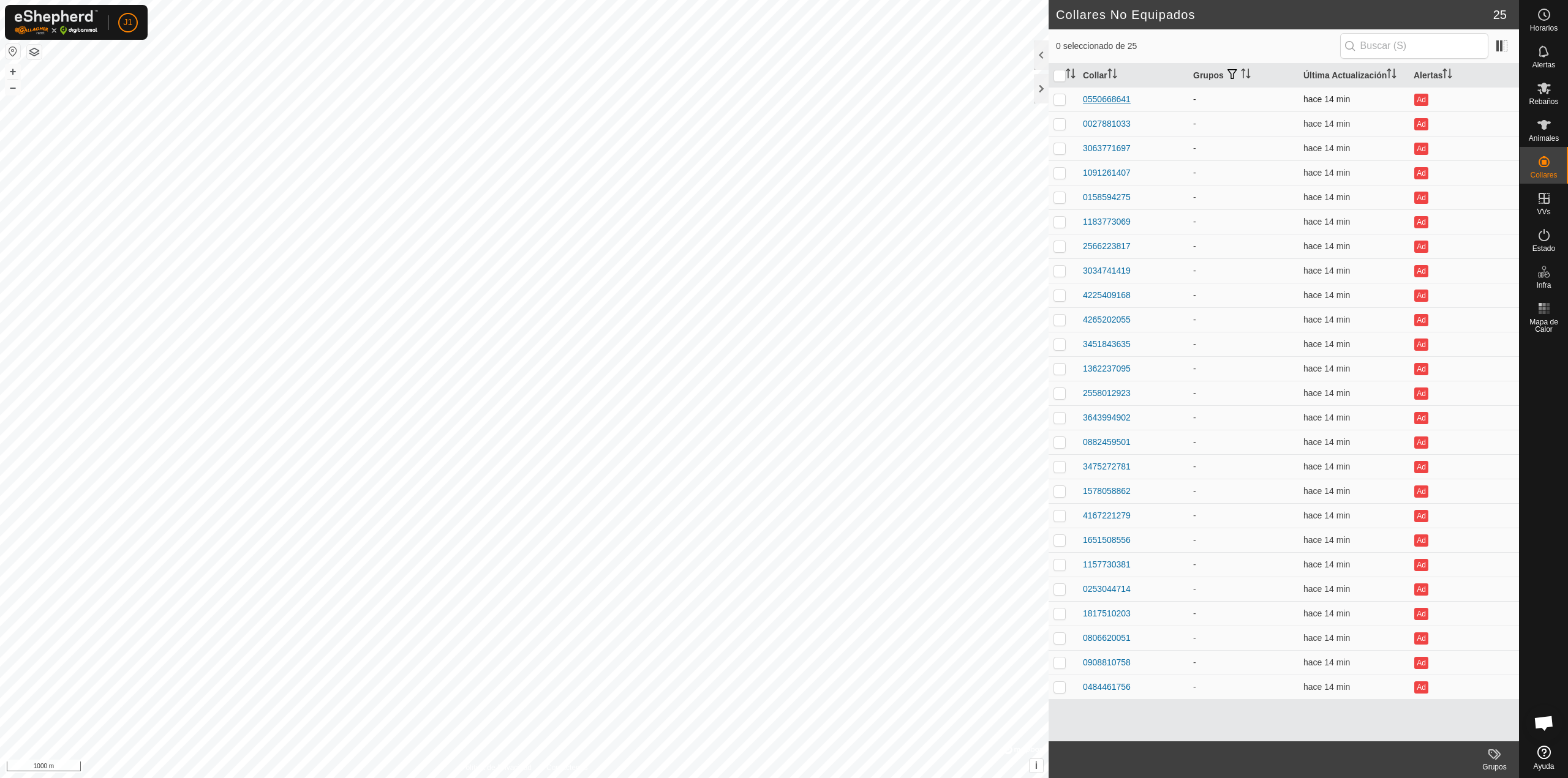
click at [1091, 95] on div "0550668641" at bounding box center [1107, 99] width 48 height 13
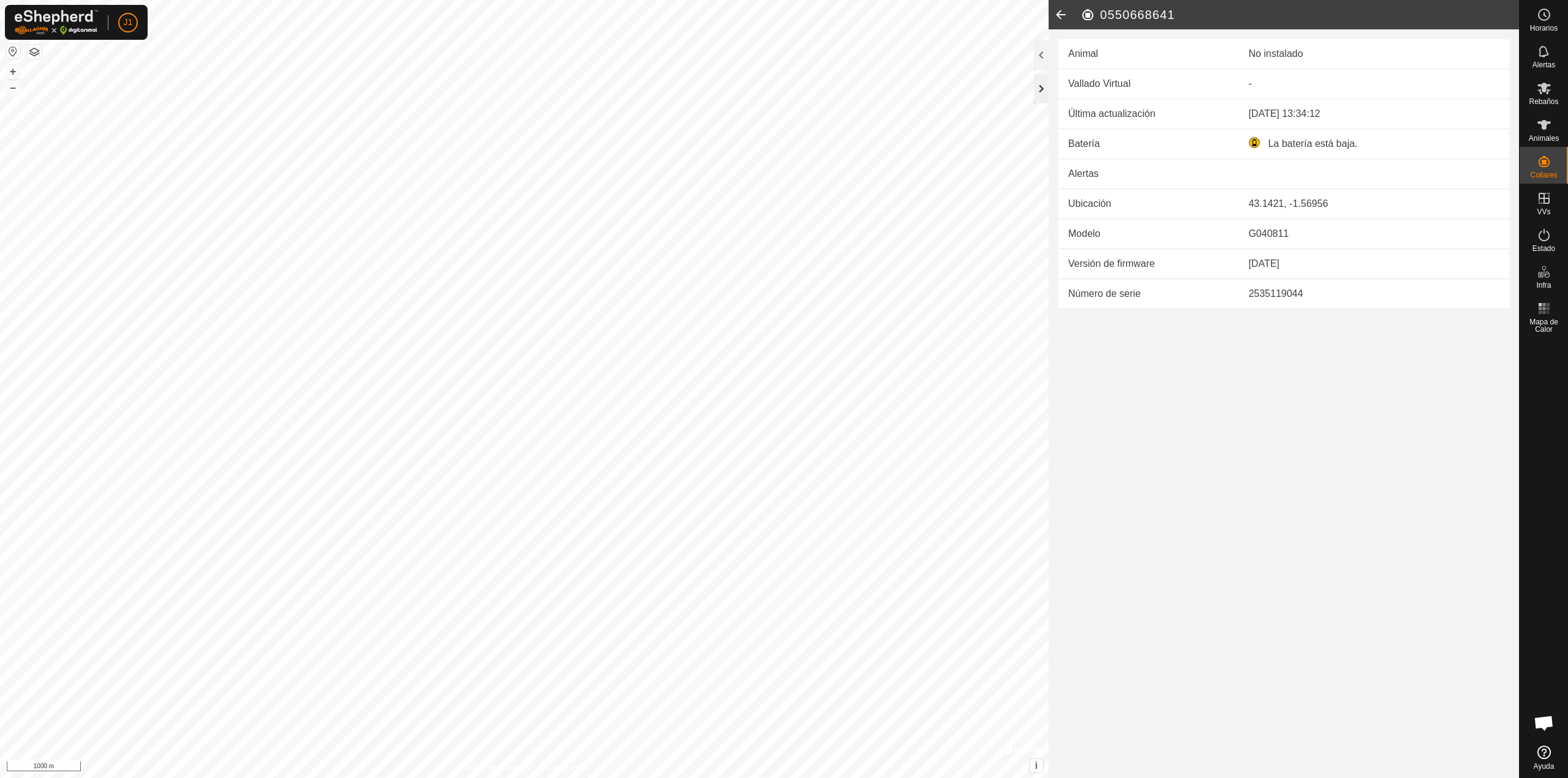
click at [1045, 83] on div at bounding box center [1041, 88] width 14 height 30
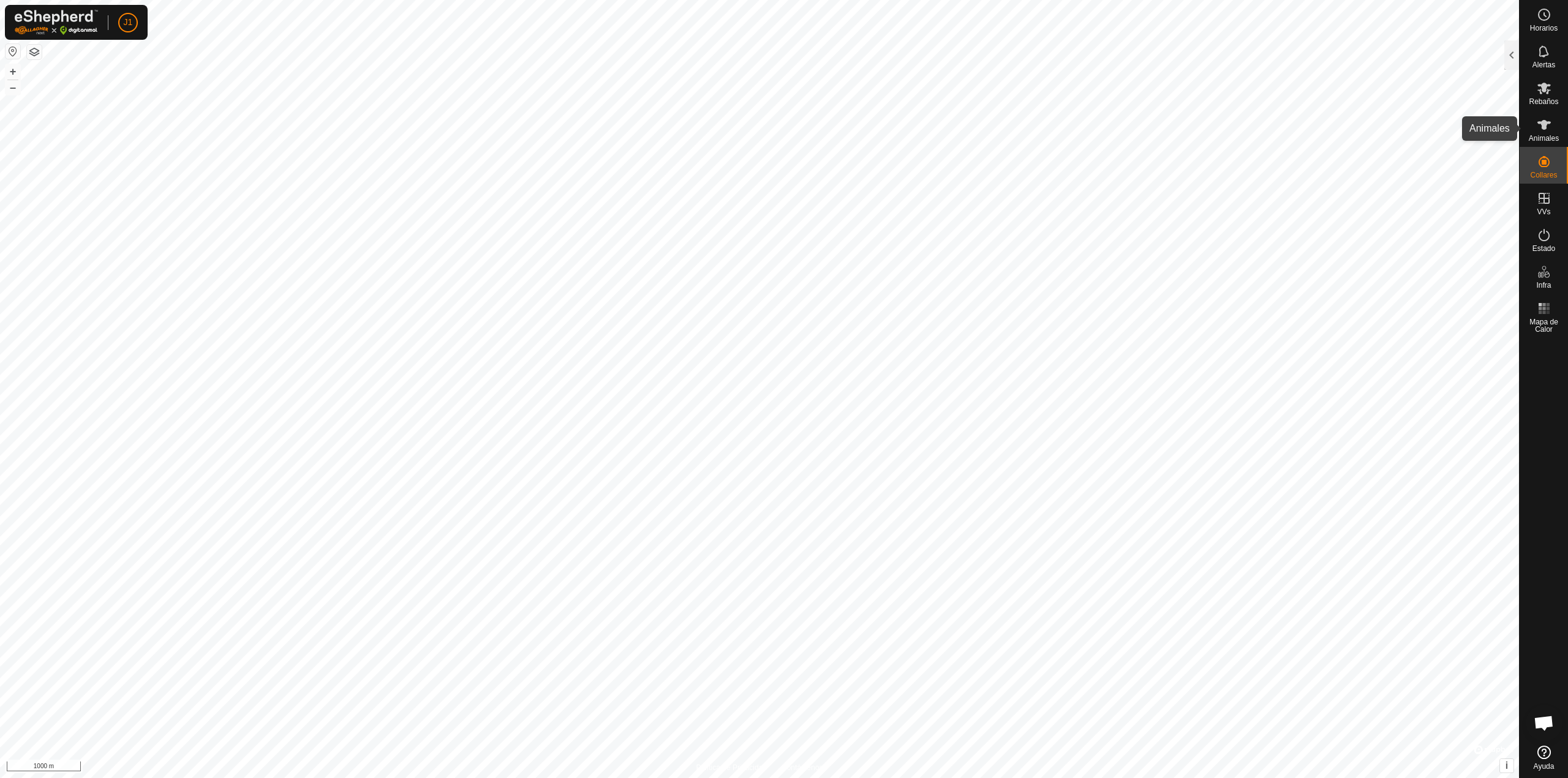
click at [1544, 128] on icon at bounding box center [1544, 125] width 14 height 10
click at [1554, 174] on span "Collares" at bounding box center [1544, 175] width 27 height 8
click at [1472, 150] on link "Collares No Equipados" at bounding box center [1458, 158] width 121 height 24
